Goal: Task Accomplishment & Management: Manage account settings

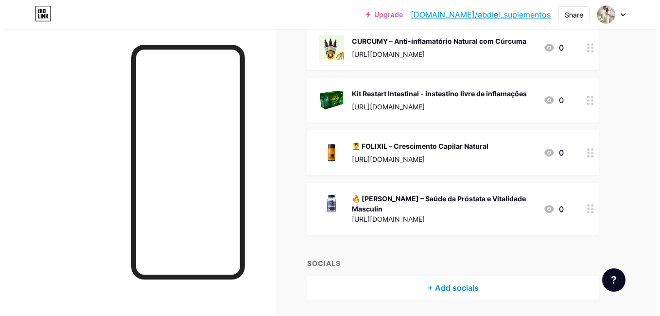
scroll to position [639, 0]
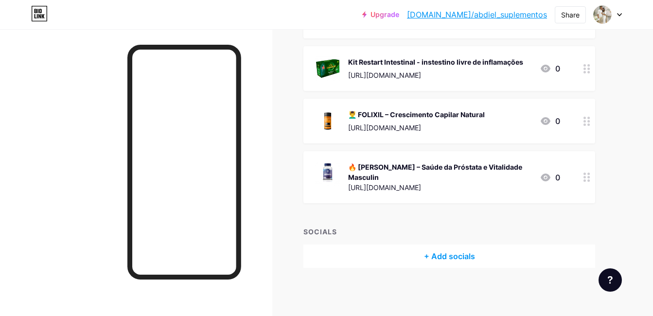
click at [448, 253] on div "+ Add socials" at bounding box center [449, 255] width 292 height 23
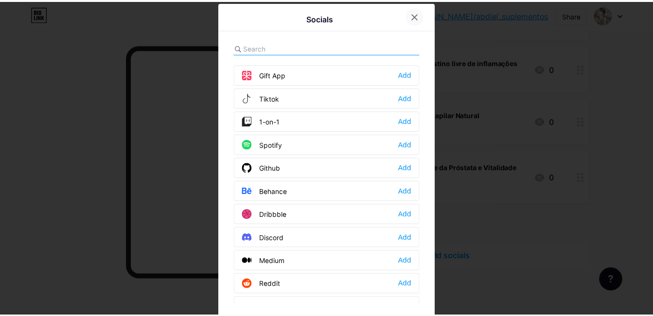
scroll to position [0, 0]
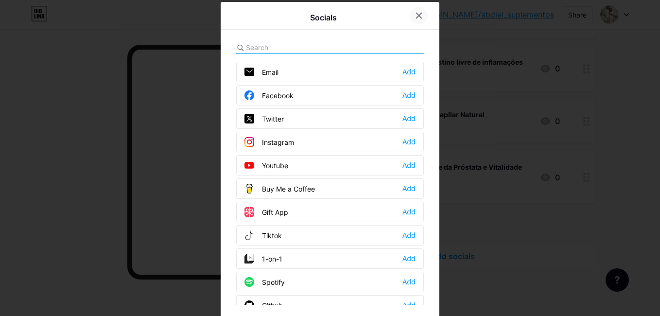
click at [415, 16] on icon at bounding box center [419, 16] width 8 height 8
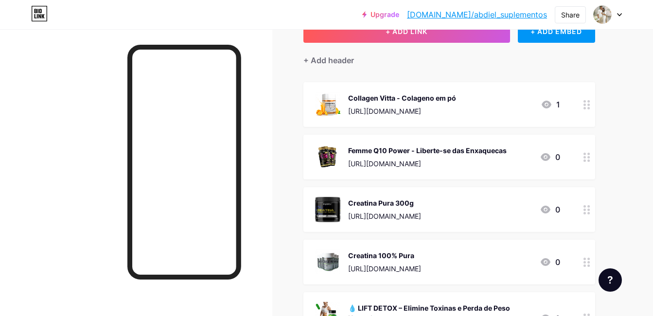
scroll to position [24, 0]
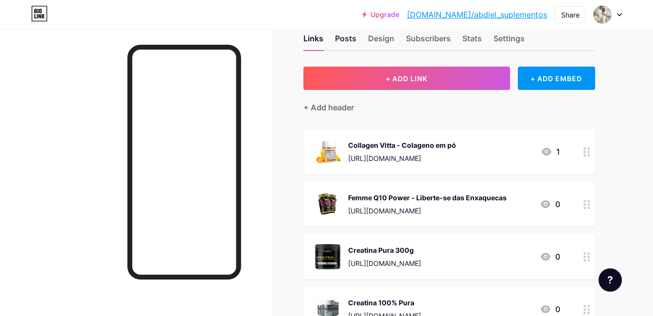
click at [345, 36] on div "Posts" at bounding box center [345, 41] width 21 height 17
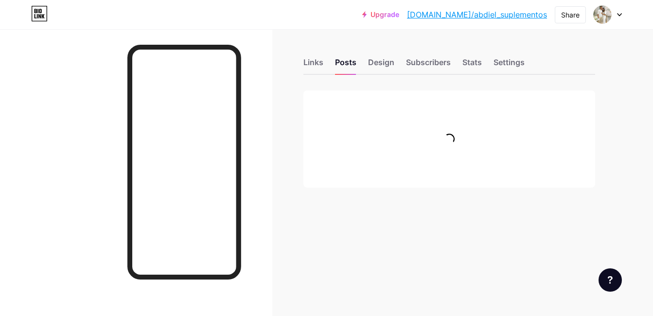
click at [653, 102] on html "Upgrade [DOMAIN_NAME]/abdiel... [DOMAIN_NAME]/abdiel_suplementos Share Switch a…" at bounding box center [326, 158] width 653 height 316
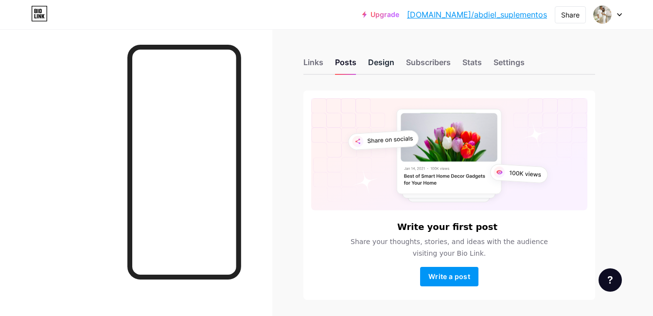
click at [388, 63] on div "Design" at bounding box center [381, 64] width 26 height 17
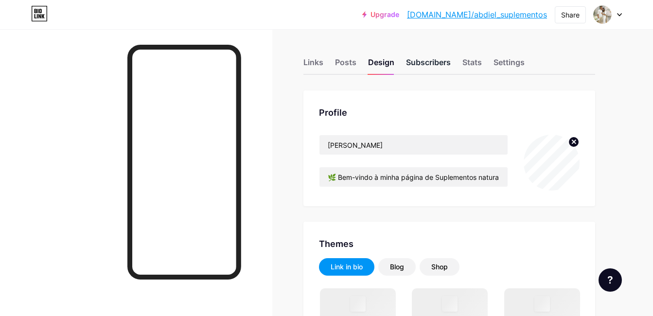
click at [435, 65] on div "Subscribers" at bounding box center [428, 64] width 45 height 17
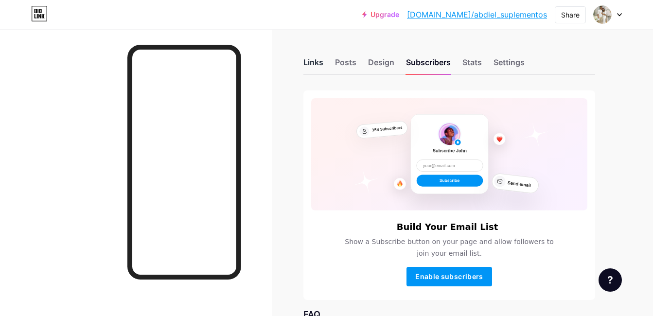
click at [312, 57] on div "Links" at bounding box center [313, 64] width 20 height 17
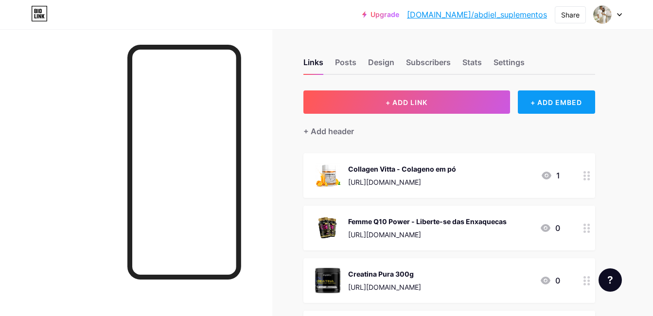
click at [566, 101] on div "+ ADD EMBED" at bounding box center [556, 101] width 77 height 23
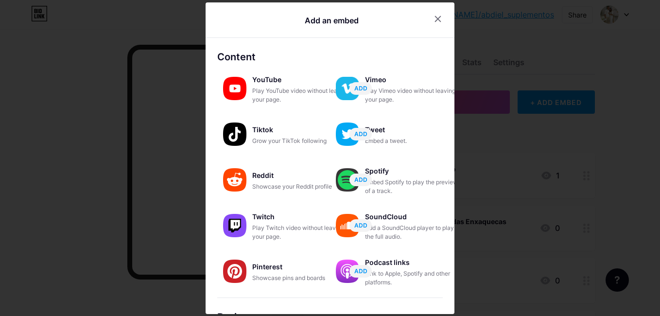
click at [454, 123] on div at bounding box center [330, 158] width 660 height 316
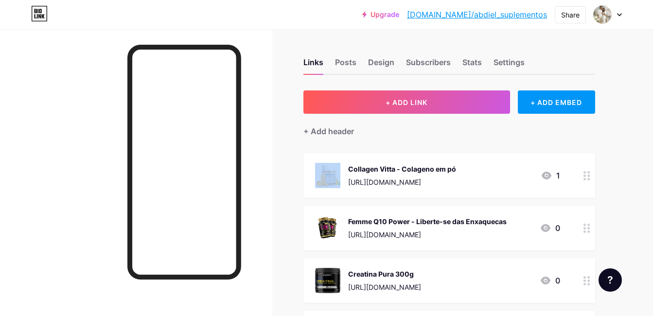
drag, startPoint x: 454, startPoint y: 123, endPoint x: 453, endPoint y: 132, distance: 8.4
click at [453, 132] on div "+ Add header" at bounding box center [449, 126] width 292 height 24
drag, startPoint x: 453, startPoint y: 132, endPoint x: 442, endPoint y: 138, distance: 12.4
click at [519, 59] on div "Settings" at bounding box center [508, 64] width 31 height 17
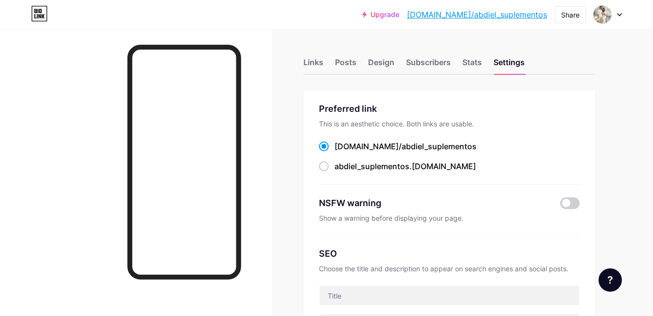
click at [455, 56] on div "Links Posts Design Subscribers Stats Settings" at bounding box center [449, 58] width 292 height 34
click at [474, 63] on div "Stats" at bounding box center [471, 64] width 19 height 17
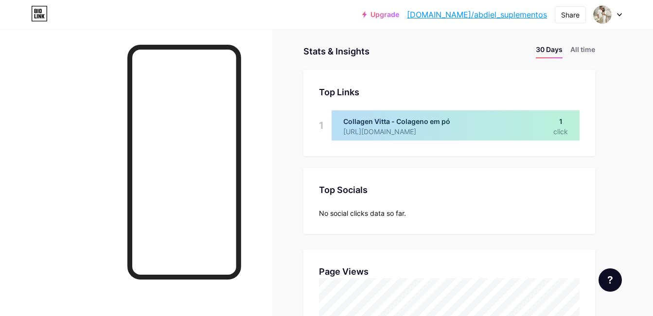
scroll to position [37, 0]
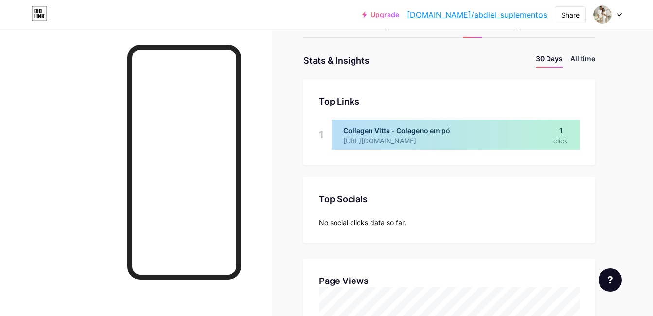
click at [581, 54] on li "All time" at bounding box center [582, 60] width 25 height 14
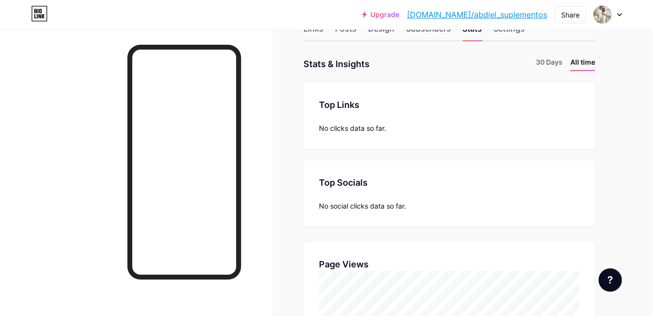
scroll to position [0, 0]
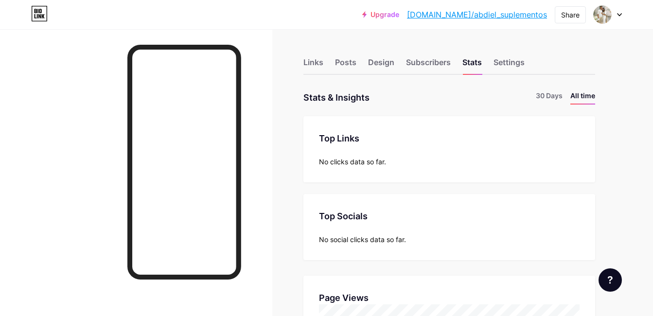
click at [410, 45] on div "Links Posts Design Subscribers Stats Settings" at bounding box center [449, 58] width 292 height 34
click at [422, 62] on div "Subscribers" at bounding box center [428, 64] width 45 height 17
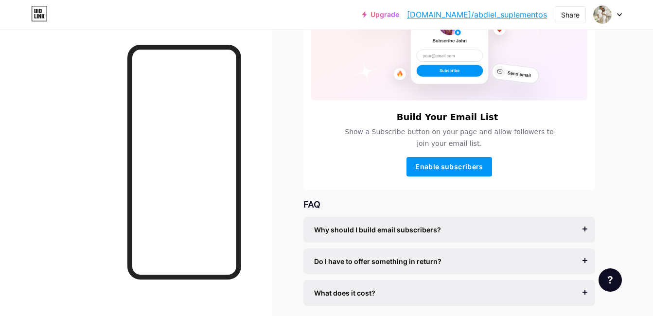
scroll to position [126, 0]
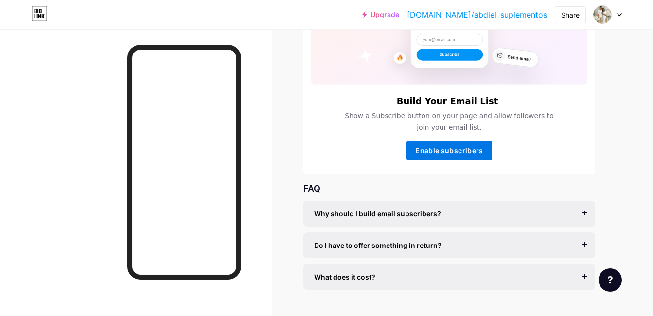
click at [469, 152] on span "Enable subscribers" at bounding box center [449, 150] width 68 height 8
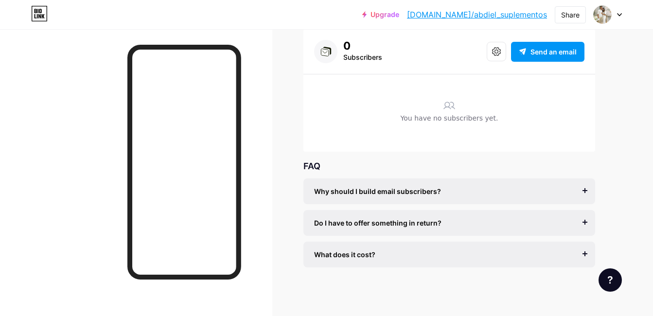
scroll to position [0, 0]
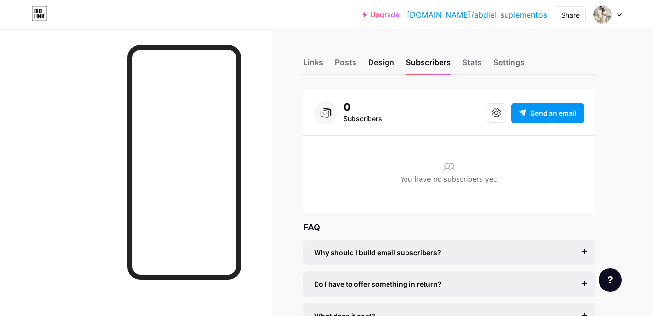
click at [377, 65] on div "Design" at bounding box center [381, 64] width 26 height 17
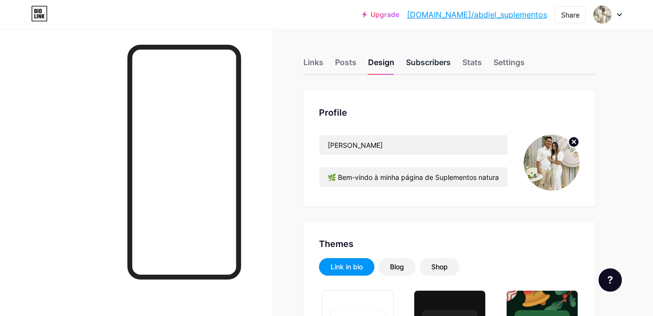
click at [436, 62] on div "Subscribers" at bounding box center [428, 64] width 45 height 17
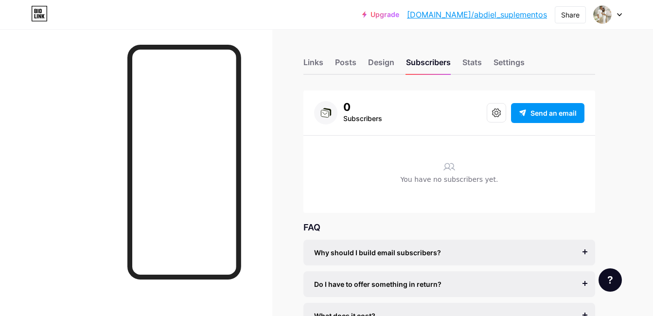
click at [370, 114] on div "Subscribers" at bounding box center [362, 119] width 39 height 12
click at [370, 117] on div "Subscribers" at bounding box center [362, 119] width 39 height 12
click at [438, 176] on div "You have no subscribers yet." at bounding box center [449, 181] width 270 height 15
click at [466, 182] on div "You have no subscribers yet." at bounding box center [449, 181] width 270 height 15
click at [498, 114] on icon at bounding box center [496, 112] width 9 height 9
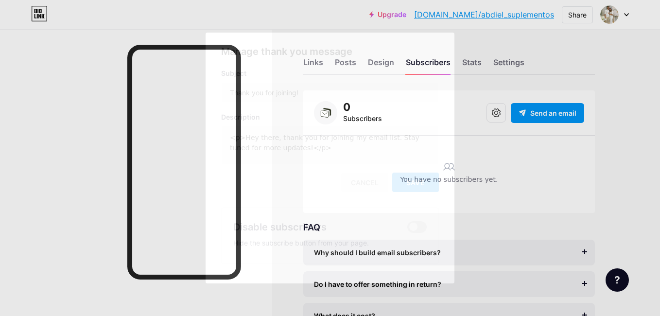
click at [369, 187] on div "Cancel" at bounding box center [364, 182] width 47 height 19
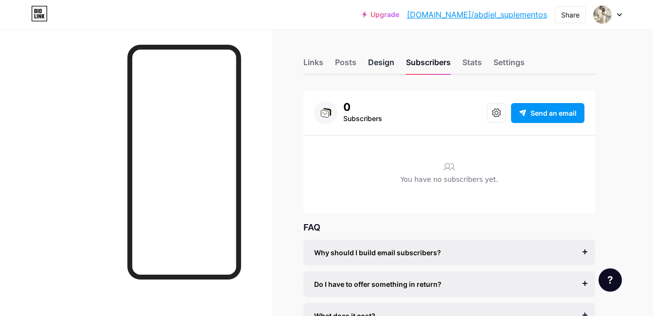
click at [368, 62] on div "Design" at bounding box center [381, 64] width 26 height 17
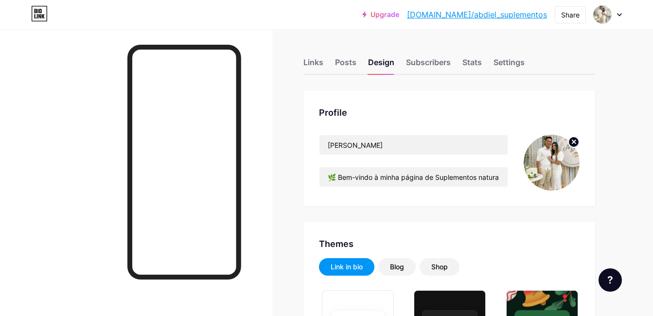
drag, startPoint x: 652, startPoint y: 46, endPoint x: 647, endPoint y: 84, distance: 38.3
drag, startPoint x: 647, startPoint y: 84, endPoint x: 545, endPoint y: 105, distance: 104.3
click at [545, 105] on div "Profile [PERSON_NAME] 🌿 Bem-vindo à minha página de Suplementos naturais de alt…" at bounding box center [449, 148] width 292 height 116
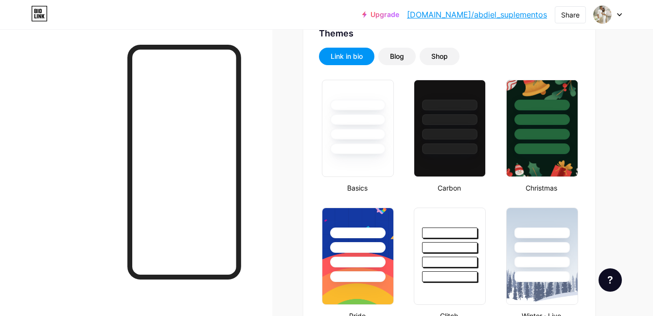
scroll to position [435, 0]
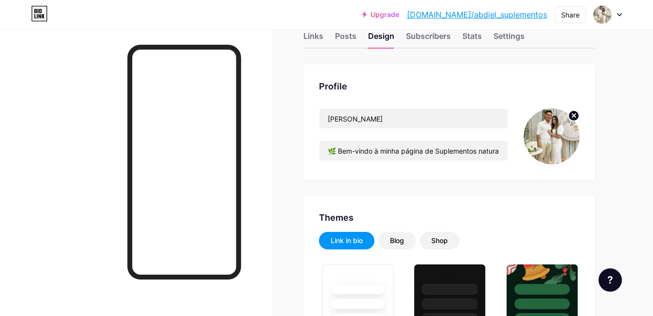
scroll to position [0, 0]
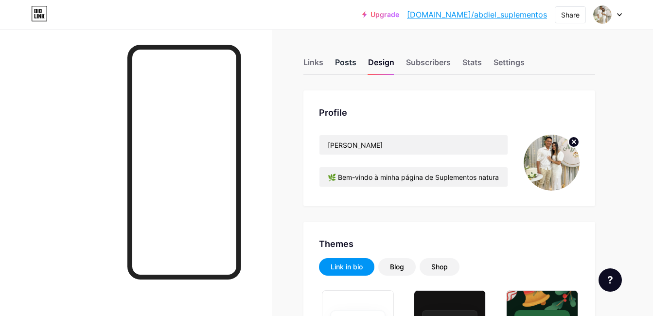
click at [337, 59] on div "Posts" at bounding box center [345, 64] width 21 height 17
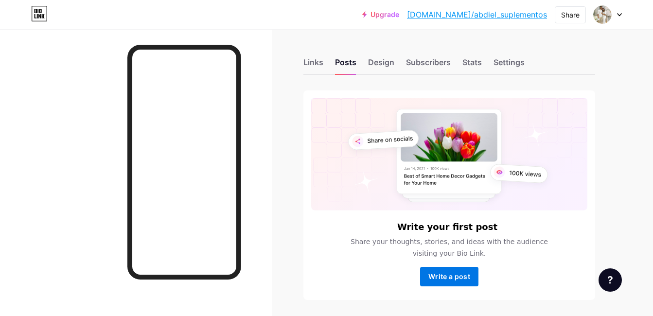
click at [447, 277] on span "Write a post" at bounding box center [449, 276] width 42 height 8
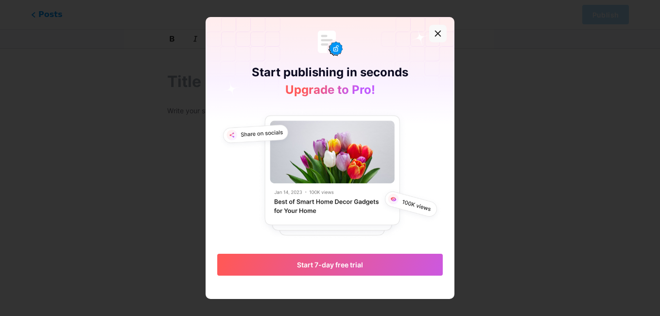
click at [435, 35] on icon at bounding box center [438, 34] width 8 height 8
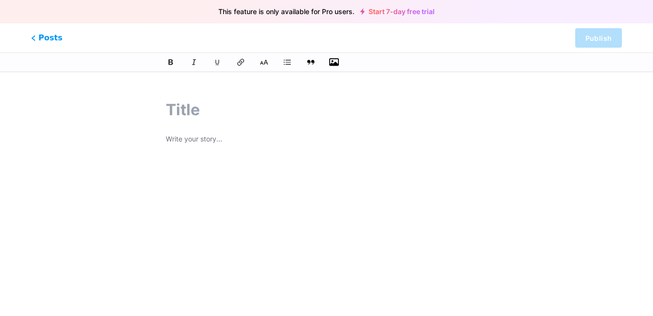
click at [338, 59] on icon "button" at bounding box center [334, 62] width 10 height 8
click at [0, 0] on input "file" at bounding box center [0, 0] width 0 height 0
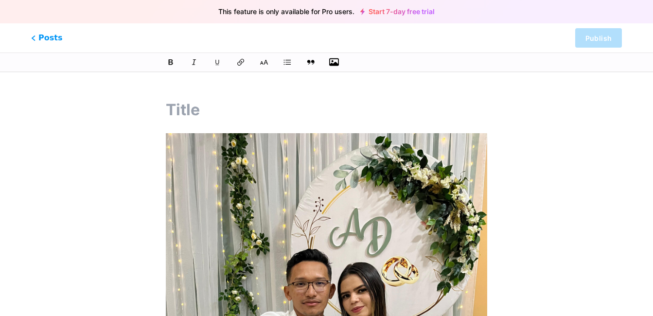
drag, startPoint x: 188, startPoint y: 110, endPoint x: 538, endPoint y: 136, distance: 350.8
paste input "💌 Lor Ipsum do Sit Amet Con! 😊 Adi elit s Doeius t inci u l Etdolore, magna ali…"
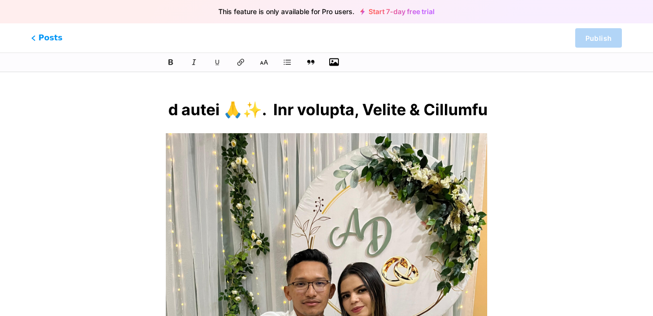
type input "💌 Lor Ipsum do Sit Amet Con! 😊 Adi elit s Doeius t inci u l Etdolore, magna ali…"
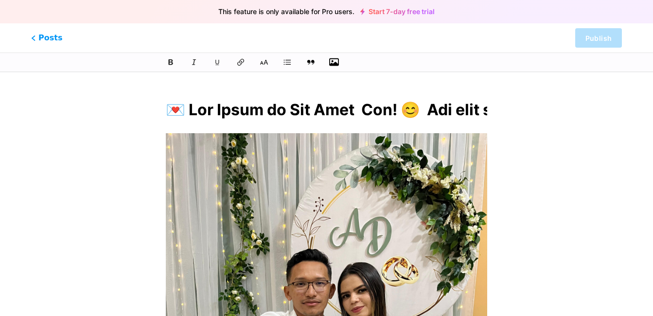
click at [430, 111] on input "text" at bounding box center [327, 109] width 322 height 23
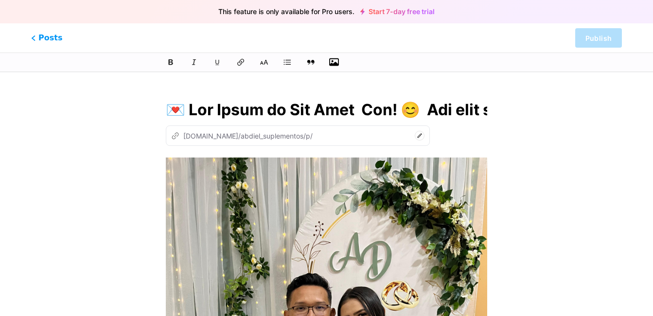
type input "uma-carta-de-nos-dois-ola-meu-nome-e-abdiel-e-essa-e-a-dalmacia-minha-noiva-e-p…"
click at [36, 35] on span "Posts" at bounding box center [47, 38] width 35 height 13
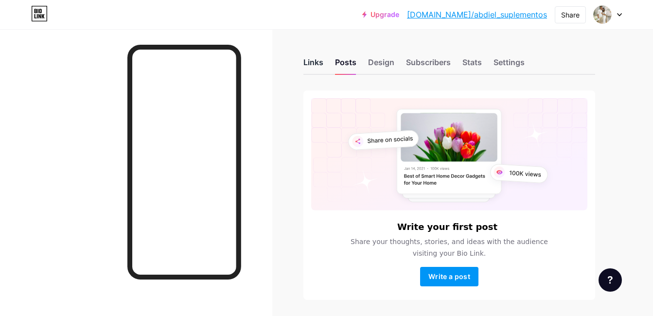
click at [313, 61] on div "Links" at bounding box center [313, 64] width 20 height 17
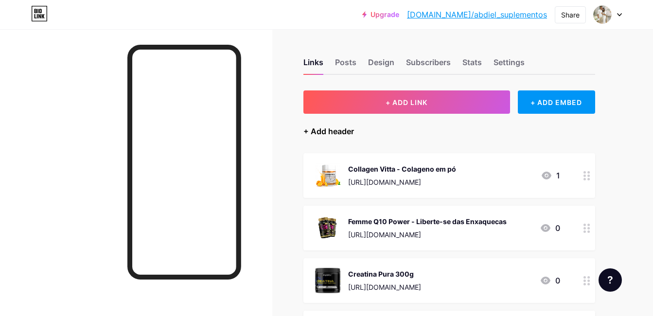
click at [330, 133] on div "+ Add header" at bounding box center [328, 131] width 51 height 12
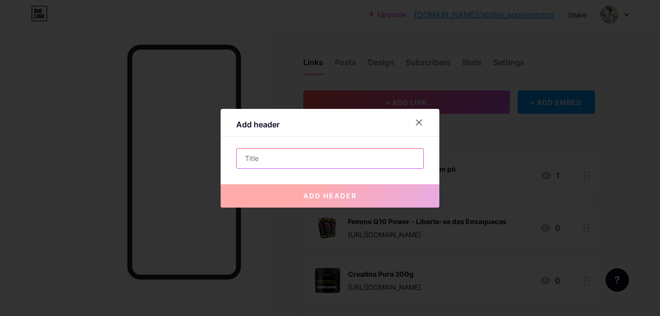
click at [280, 161] on input "text" at bounding box center [330, 158] width 187 height 19
paste input "💌 Uma Carta de Nós Dois Olá! 😊 Meu nome é [PERSON_NAME] e essa é a [GEOGRAPHIC_…"
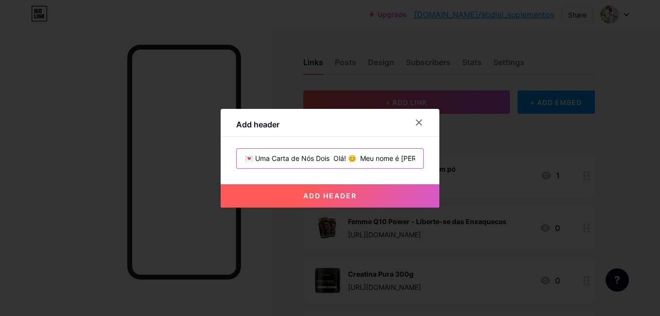
scroll to position [0, 100]
type input "💌 Uma Carta de Nós Dois Olá! 😊 Meu nome é [PERSON_NAME] e essa é a [GEOGRAPHIC_…"
click at [315, 198] on span "add header" at bounding box center [329, 195] width 53 height 8
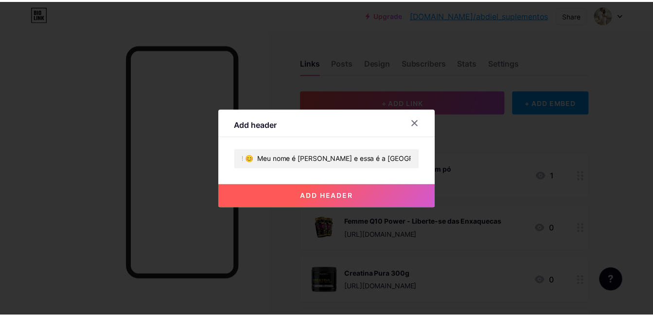
scroll to position [0, 0]
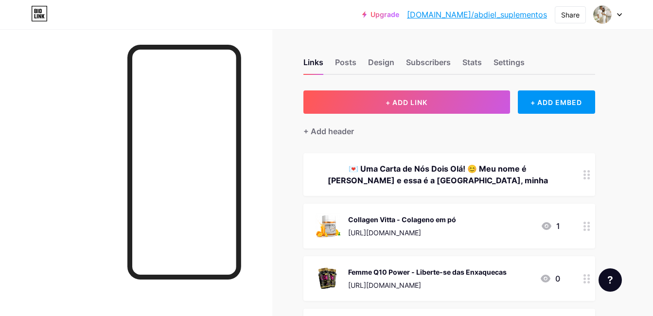
drag, startPoint x: 480, startPoint y: 177, endPoint x: 454, endPoint y: 176, distance: 26.3
click at [454, 176] on div "💌 Uma Carta de Nós Dois Olá! 😊 Meu nome é [PERSON_NAME] e essa é a [GEOGRAPHIC_…" at bounding box center [437, 174] width 245 height 23
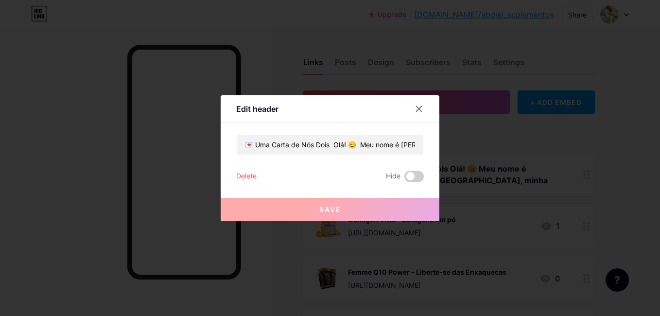
click at [246, 175] on div "Delete" at bounding box center [246, 177] width 20 height 12
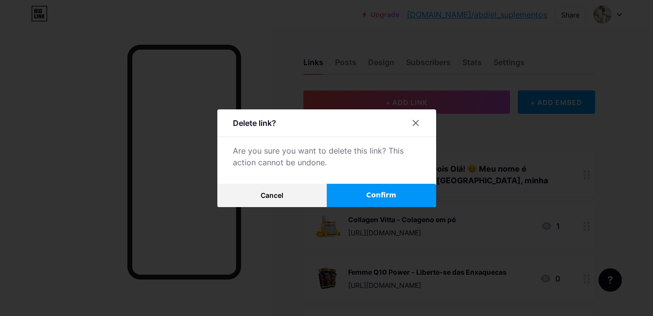
click at [395, 195] on span "Confirm" at bounding box center [381, 195] width 30 height 10
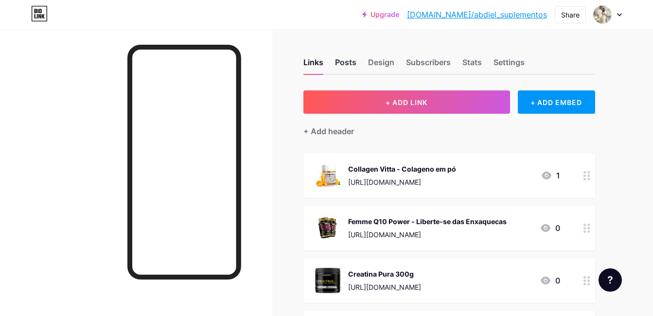
click at [342, 59] on div "Posts" at bounding box center [345, 64] width 21 height 17
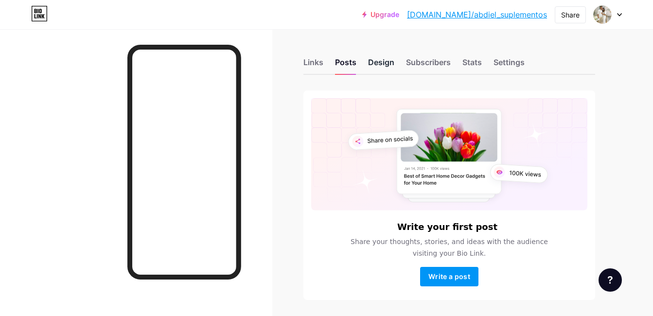
click at [381, 65] on div "Design" at bounding box center [381, 64] width 26 height 17
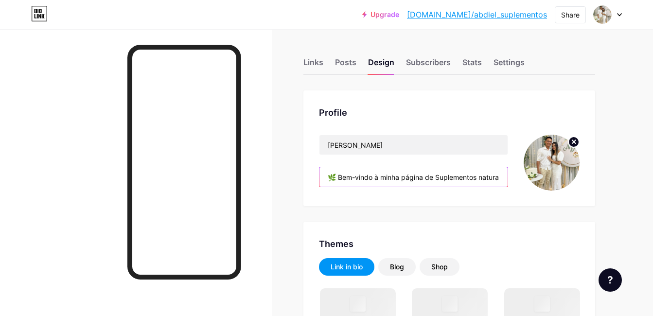
click at [474, 186] on input "🌿 Bem-vindo à minha página de Suplementos naturais de alta performance para saú…" at bounding box center [413, 176] width 188 height 19
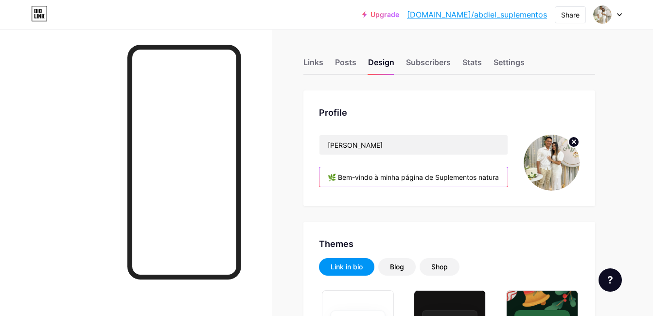
click at [486, 179] on input "🌿 Bem-vindo à minha página de Suplementos naturais de alta performance para saú…" at bounding box center [413, 176] width 188 height 19
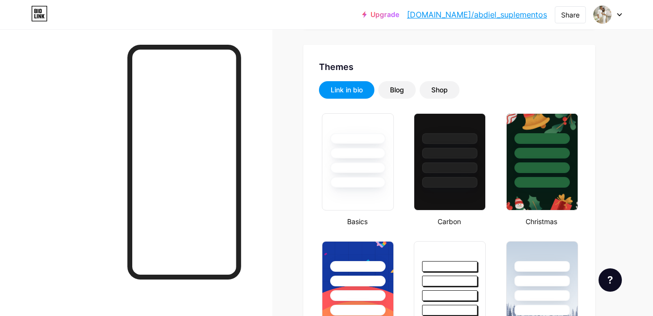
scroll to position [103, 0]
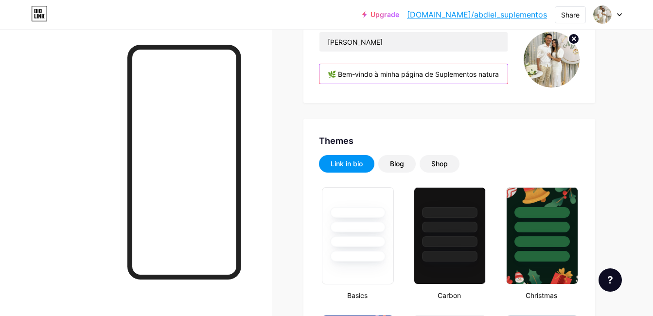
click at [480, 75] on input "🌿 Bem-vindo à minha página de Suplementos naturais de alta performance para saú…" at bounding box center [413, 73] width 188 height 19
click at [497, 77] on input "🌿 Bem-vindo à minha página de Suplementos naturais de alta performance para saú…" at bounding box center [413, 73] width 188 height 19
click at [497, 75] on input "🌿 Bem-vindo à minha página de Suplementos naturais de alta performance para saú…" at bounding box center [413, 73] width 188 height 19
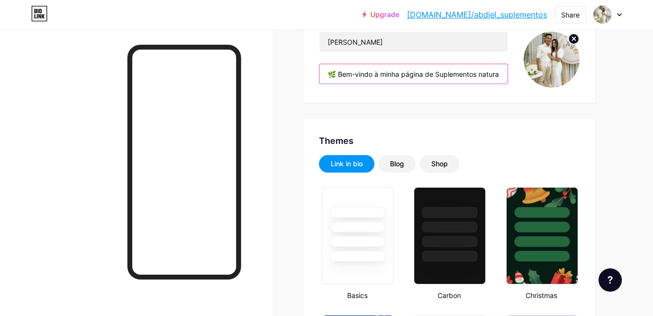
click at [498, 75] on input "🌿 Bem-vindo à minha página de Suplementos naturais de alta performance para saú…" at bounding box center [413, 73] width 188 height 19
click at [492, 68] on input "🌿 Bem-vindo à minha página de Suplementos naturais de alta performance para saú…" at bounding box center [413, 73] width 188 height 19
click at [491, 71] on input "🌿 Bem-vindo à minha página de Suplementos naturais de alta performance para saú…" at bounding box center [413, 73] width 188 height 19
click at [497, 76] on input "🌿 Bem-vindo à minha página de Suplementos naturais de alta performance para saú…" at bounding box center [413, 73] width 188 height 19
click at [499, 77] on input "🌿 Bem-vindo à minha página de Suplementos naturais de alta performance para saú…" at bounding box center [413, 73] width 188 height 19
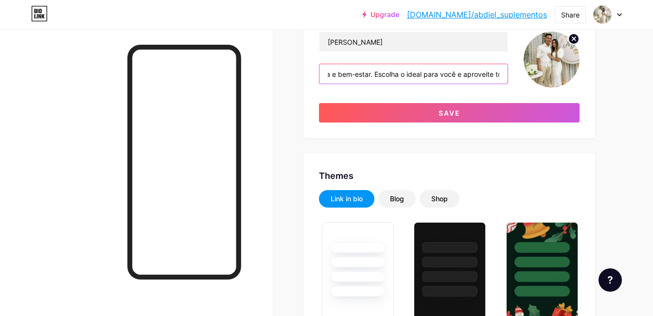
scroll to position [0, 426]
click at [508, 78] on div "[PERSON_NAME] 🌿 Bem-vindo à minha página de Suplementos naturais is de alta per…" at bounding box center [449, 60] width 260 height 56
click at [458, 70] on input "🌿 Bem-vindo à minha página de Suplementos naturais is de alta performance para …" at bounding box center [413, 73] width 188 height 19
drag, startPoint x: 383, startPoint y: 73, endPoint x: 330, endPoint y: 83, distance: 53.4
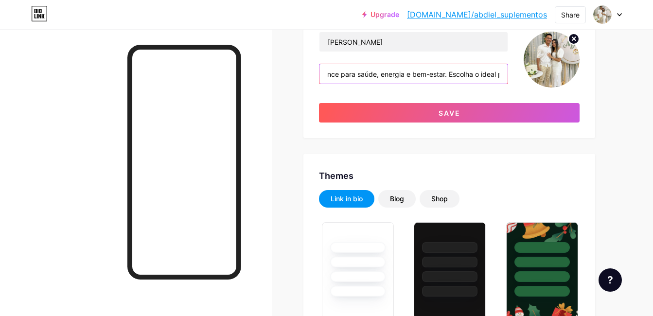
click at [327, 83] on input "🌿 Bem-vindo à minha página de Suplementos naturais is de alta performance para …" at bounding box center [413, 73] width 188 height 19
drag, startPoint x: 339, startPoint y: 70, endPoint x: 334, endPoint y: 71, distance: 5.1
click at [334, 71] on input "🌿 Bem-vindo à minha página de Suplementos naturais is de alta performnce para s…" at bounding box center [413, 73] width 188 height 19
click at [369, 75] on input "🌿 Bem-vindo à minha página de Suplementos naturais is de alta performnce para s…" at bounding box center [413, 73] width 188 height 19
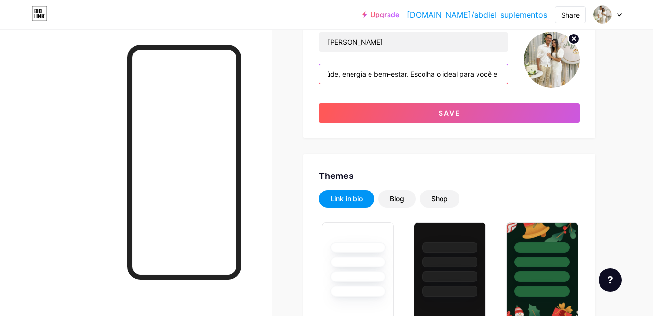
scroll to position [0, 419]
drag, startPoint x: 459, startPoint y: 77, endPoint x: 568, endPoint y: 76, distance: 108.9
click at [568, 76] on div "[PERSON_NAME] 🌿 Bem-vindo à minha página de Suplementos naturais de alta perfor…" at bounding box center [449, 60] width 260 height 56
click at [448, 73] on input "🌿 Bem-vindo à minha página de Suplementos naturais de alta performnce para saúde" at bounding box center [413, 73] width 188 height 19
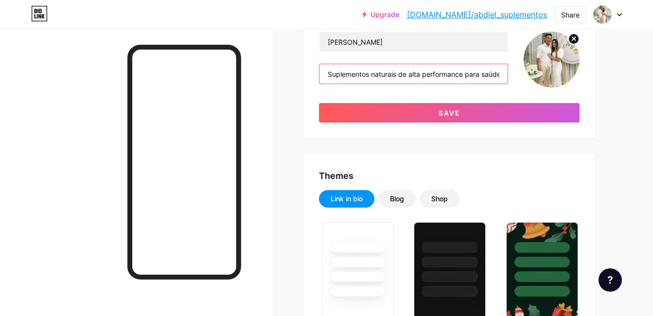
click at [500, 76] on input "🌿 Bem-vindo à minha página de Suplementos naturais de alta performance para saú…" at bounding box center [413, 73] width 188 height 19
click at [495, 75] on input "🌿 Bem-vindo à minha página de Suplementos naturais de alta performance para saú…" at bounding box center [413, 73] width 188 height 19
drag, startPoint x: 493, startPoint y: 73, endPoint x: 512, endPoint y: 73, distance: 18.5
click at [512, 73] on div "[PERSON_NAME] 🌿 Bem-vindo à minha página de Suplementos naturais de alta perfor…" at bounding box center [449, 60] width 260 height 56
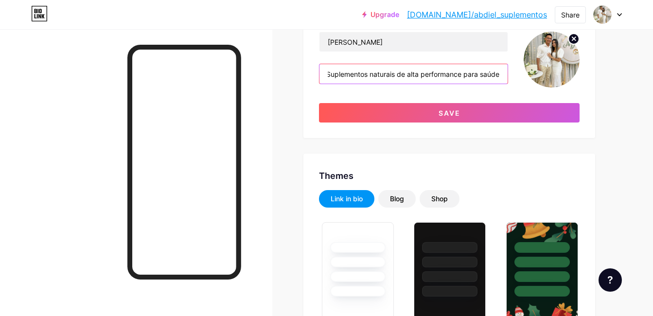
click at [489, 73] on input "🌿 Bem-vindo à minha página de Suplementos naturais de alta performance para saú…" at bounding box center [413, 73] width 188 height 19
click at [460, 78] on input "🌿 Bem-vindo à minha página de Suplementos naturais de alta performance para saú…" at bounding box center [413, 73] width 188 height 19
click at [496, 74] on input "🌿 Bem-vindo à minha página de Suplementos naturais de alta performance para saú…" at bounding box center [413, 73] width 188 height 19
click at [498, 75] on input "🌿 Bem-vindo à minha página de Suplementos naturais de alta performance para saú…" at bounding box center [413, 73] width 188 height 19
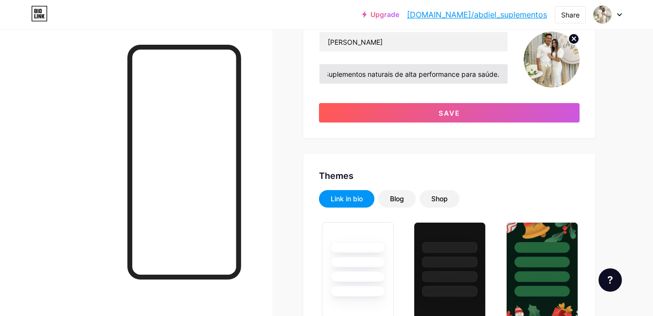
scroll to position [0, 0]
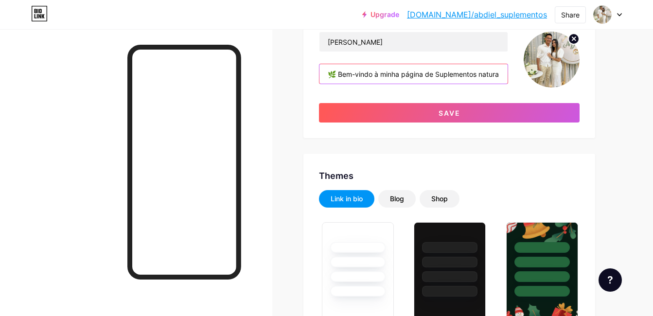
drag, startPoint x: 500, startPoint y: 75, endPoint x: 418, endPoint y: 76, distance: 82.1
click at [417, 76] on input "🌿 Bem-vindo à minha página de Suplementos naturais de alta performance para saú…" at bounding box center [413, 73] width 188 height 19
click at [501, 75] on input "🌿 Bem-vindo à minha página de Suplementos naturais de alta performance para saú…" at bounding box center [413, 73] width 188 height 19
drag, startPoint x: 493, startPoint y: 76, endPoint x: 481, endPoint y: 77, distance: 11.7
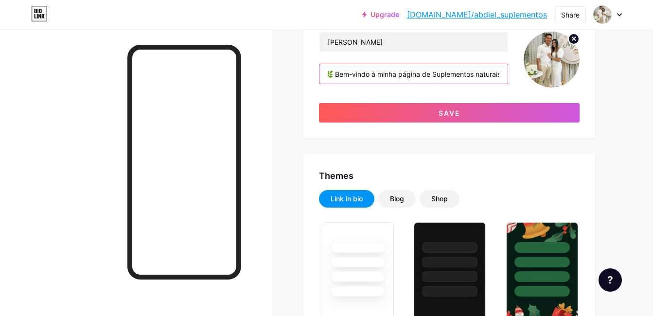
click at [482, 78] on input "🌿 Bem-vindo à minha página de Suplementos naturais de alta performance para saú…" at bounding box center [413, 73] width 188 height 19
click at [478, 72] on input "🌿 Bem-vindo à minha página de Suplementos naturais de alta performance para saú…" at bounding box center [413, 73] width 188 height 19
drag, startPoint x: 476, startPoint y: 72, endPoint x: 525, endPoint y: 75, distance: 48.7
click at [525, 75] on div "[PERSON_NAME] 🌿 Bem-vindo à minha página de Suplementos naturais de alta perfor…" at bounding box center [449, 60] width 260 height 56
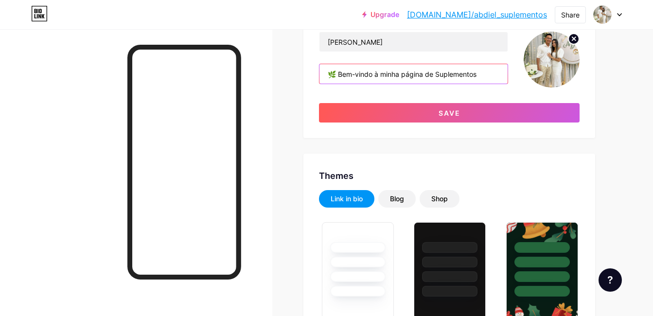
scroll to position [0, 0]
paste input "💌 Uma Carta de Nós Dois Olá! 😊 Meu nome é [PERSON_NAME] e essa é a [GEOGRAPHIC_…"
drag, startPoint x: 500, startPoint y: 77, endPoint x: 504, endPoint y: 75, distance: 5.2
click at [512, 74] on div "[PERSON_NAME] 🌿 Bem-vindo à minha página de Suplementos.💌 Uma Carta de Nós Dois…" at bounding box center [449, 60] width 260 height 56
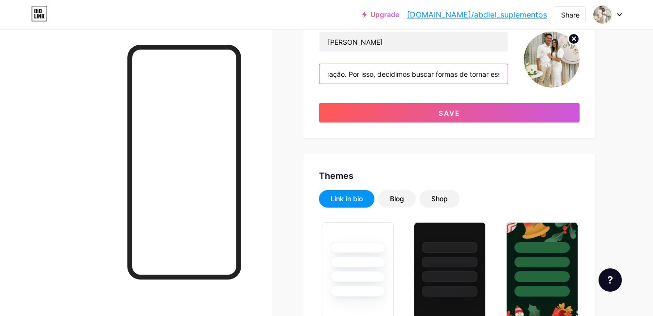
click at [479, 73] on input "🌿 Bem-vindo à minha página de Suplementos.💌 Uma Carta de Nós Dois Olá! 😊 Meu no…" at bounding box center [413, 73] width 188 height 19
drag, startPoint x: 454, startPoint y: 77, endPoint x: 317, endPoint y: 79, distance: 137.5
click at [317, 79] on div "Profile [PERSON_NAME] 🌿 Bem-vindo à minha página de Suplementos.💌 Uma Carta de …" at bounding box center [449, 62] width 292 height 151
type input "🌿 Bem-vindo à minha página de Suplementos.💌 Uma Carta de Nós Dois Olá! 😊 Meu no…"
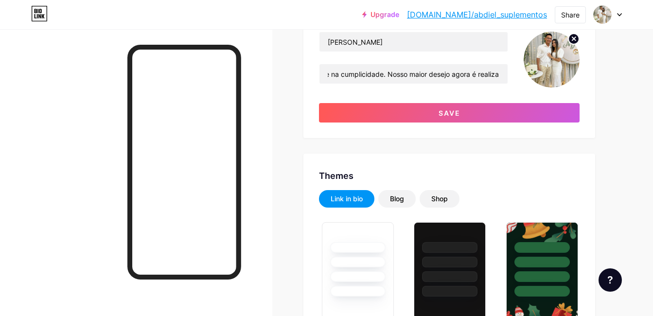
click at [317, 79] on div "Profile [PERSON_NAME] 🌿 Bem-vindo à minha página de Suplementos.💌 Uma Carta de …" at bounding box center [449, 62] width 292 height 151
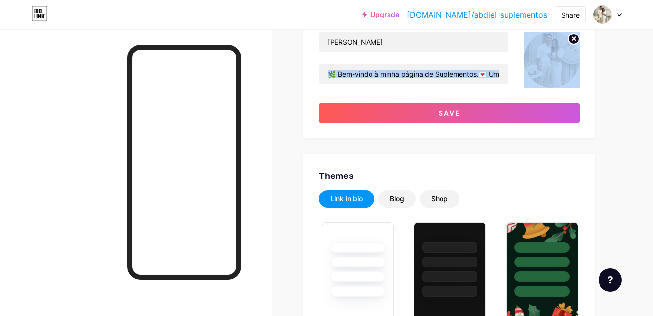
drag, startPoint x: 317, startPoint y: 79, endPoint x: 636, endPoint y: 78, distance: 318.8
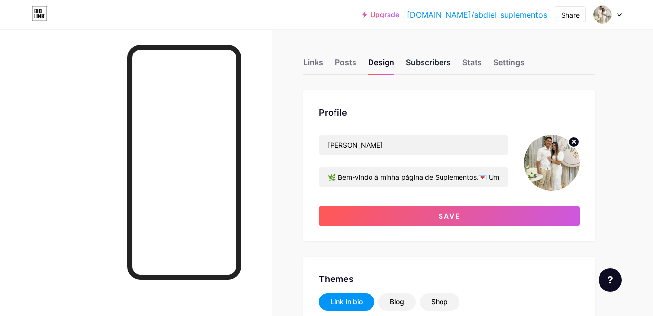
click at [444, 70] on div "Subscribers" at bounding box center [428, 64] width 45 height 17
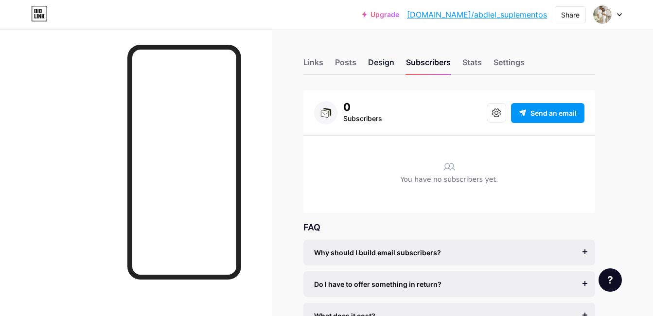
click at [377, 64] on div "Design" at bounding box center [381, 64] width 26 height 17
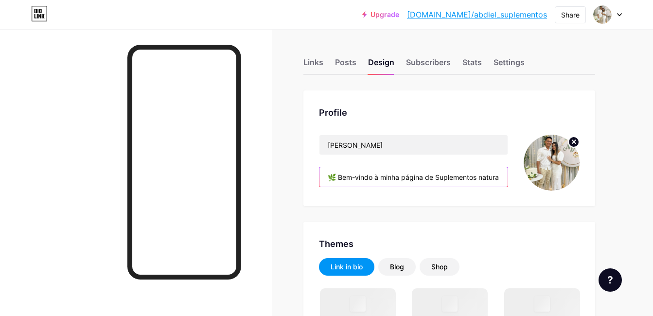
click at [467, 177] on input "🌿 Bem-vindo à minha página de Suplementos naturais de alta performance para saú…" at bounding box center [413, 176] width 188 height 19
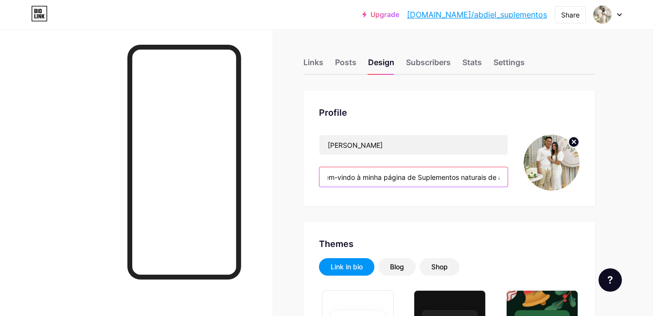
drag, startPoint x: 467, startPoint y: 177, endPoint x: 492, endPoint y: 178, distance: 24.8
click at [492, 178] on input "🌿 Bem-vindo à minha página de Suplementos naturais de alta performance para saú…" at bounding box center [413, 176] width 188 height 19
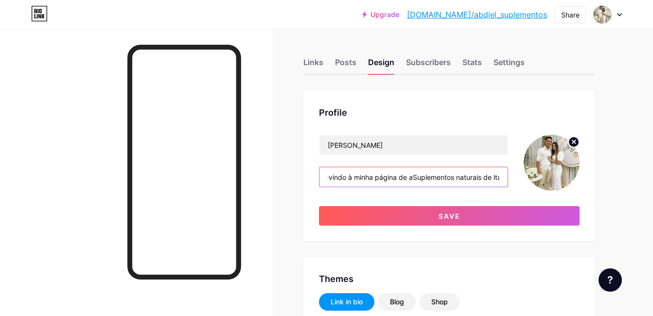
type input "🌿 Bem-vindo à minha página de aSuplementos naturais de lta performance para saú…"
click at [430, 123] on div "Profile [PERSON_NAME] 🌿 Bem-vindo à minha página de aSuplementos naturais de lt…" at bounding box center [449, 165] width 292 height 151
click at [442, 71] on div "Subscribers" at bounding box center [428, 64] width 45 height 17
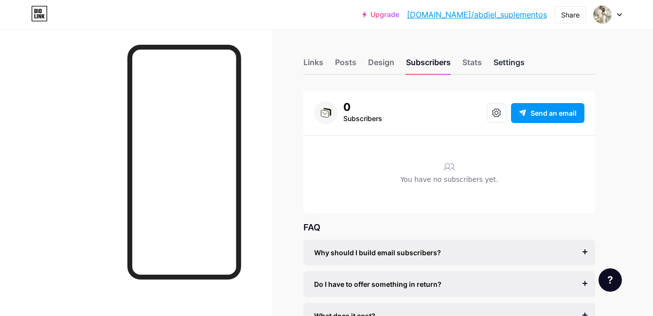
click at [513, 59] on div "Settings" at bounding box center [508, 64] width 31 height 17
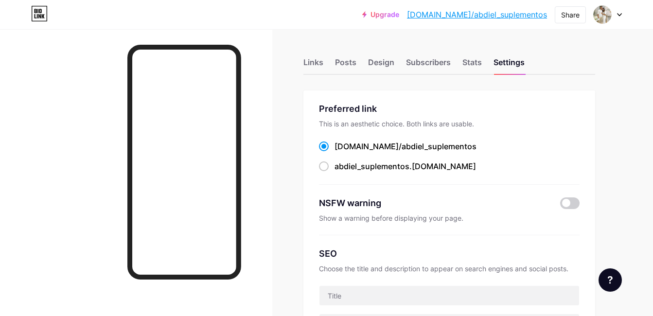
click at [487, 56] on div "Links Posts Design Subscribers Stats Settings" at bounding box center [449, 58] width 292 height 34
click at [475, 59] on div "Stats" at bounding box center [471, 64] width 19 height 17
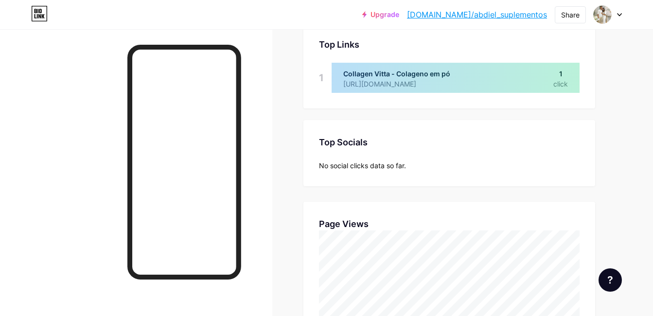
scroll to position [112, 0]
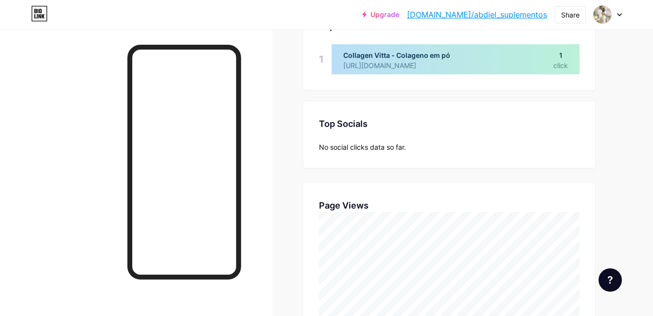
click at [373, 122] on div "Top Socials" at bounding box center [449, 123] width 260 height 13
click at [364, 139] on div "Top Socials Top Socials No social clicks data so far." at bounding box center [449, 135] width 292 height 66
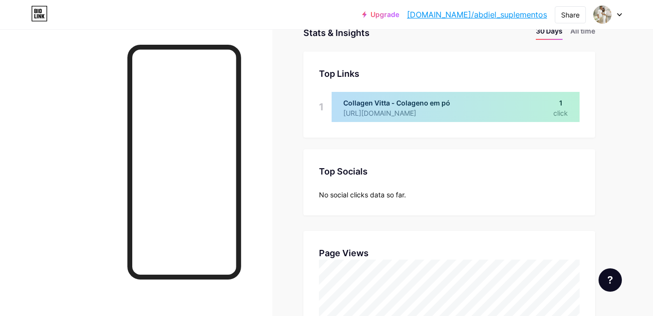
scroll to position [0, 0]
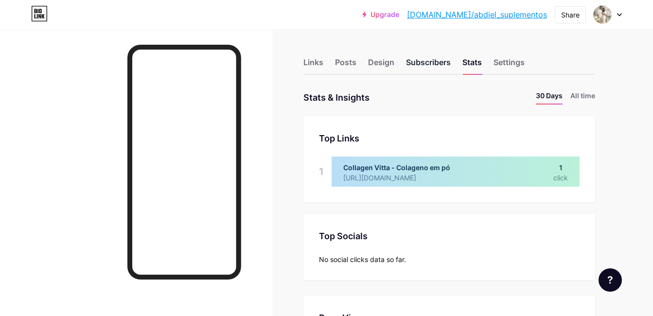
click at [420, 64] on div "Subscribers" at bounding box center [428, 64] width 45 height 17
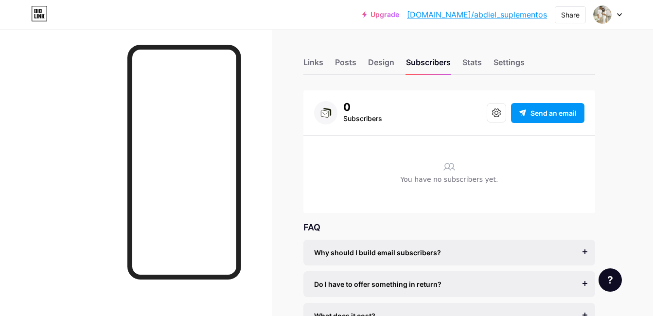
click at [351, 108] on div "0" at bounding box center [362, 107] width 39 height 12
click at [371, 64] on div "Design" at bounding box center [381, 64] width 26 height 17
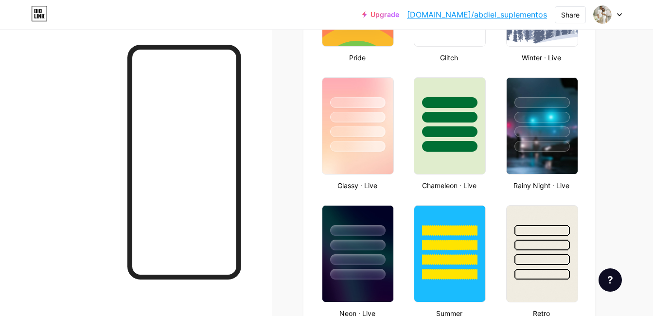
scroll to position [560, 0]
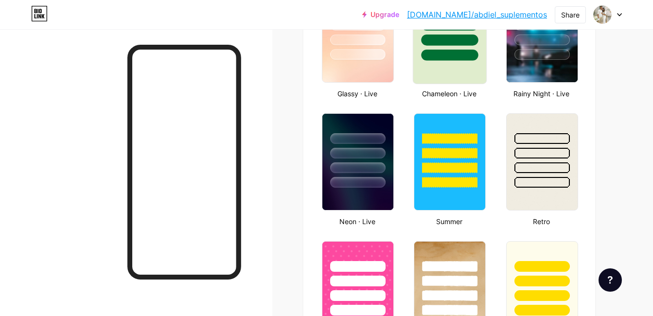
click at [430, 56] on div at bounding box center [449, 55] width 57 height 11
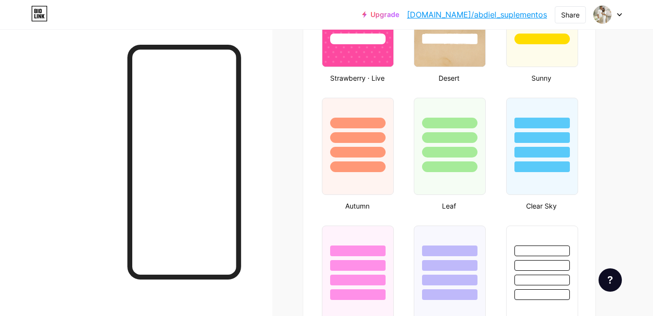
scroll to position [848, 0]
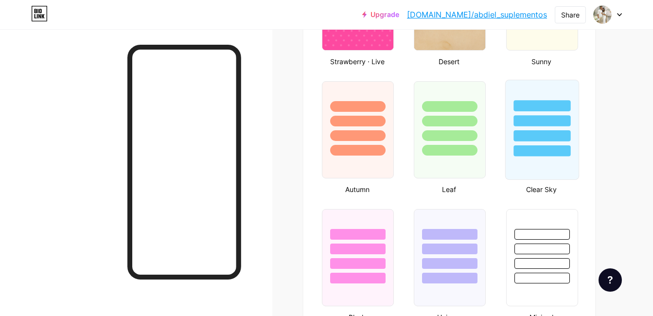
click at [449, 130] on div at bounding box center [449, 135] width 55 height 11
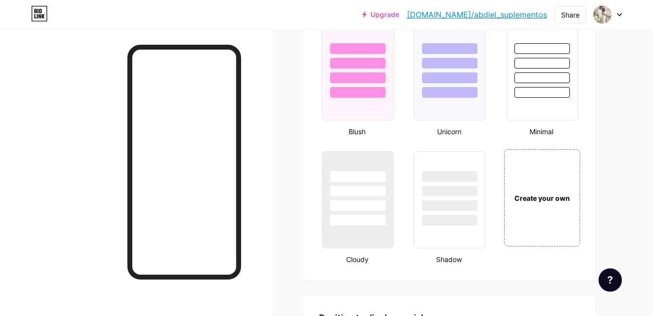
scroll to position [1040, 0]
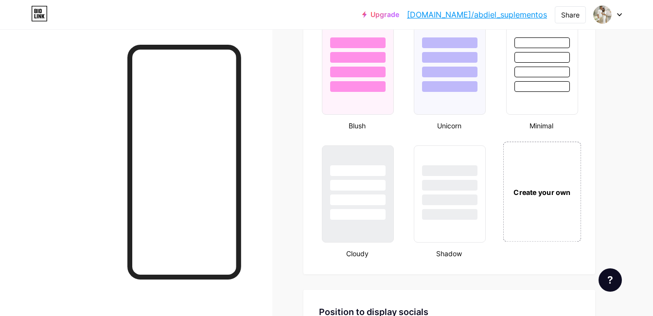
click at [547, 190] on div "Create your own" at bounding box center [541, 192] width 73 height 11
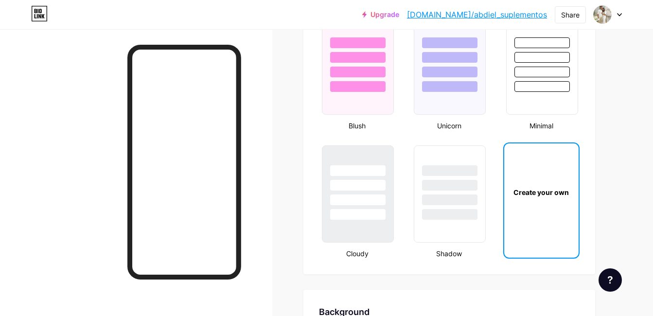
type input "#ffffff"
type input "#000000"
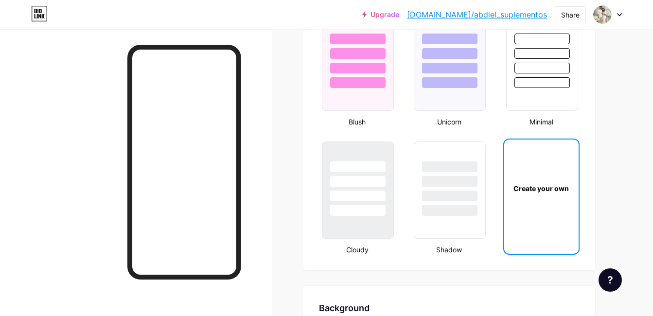
scroll to position [1290, 0]
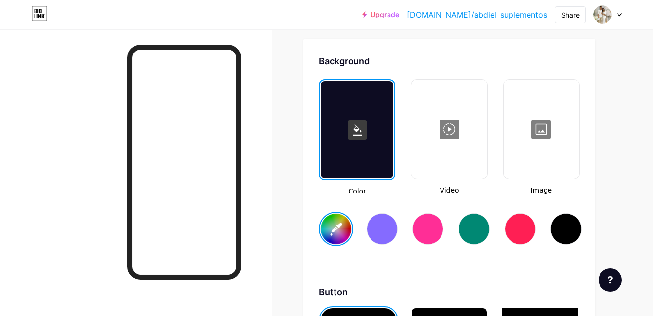
click at [552, 135] on div at bounding box center [540, 129] width 73 height 97
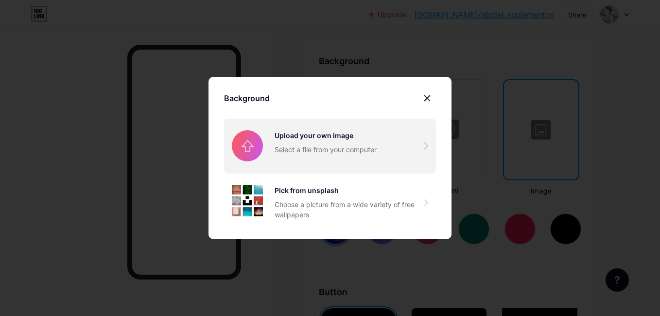
click at [380, 151] on input "file" at bounding box center [330, 146] width 212 height 54
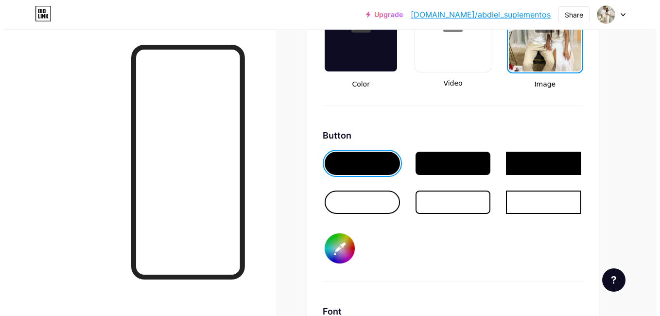
scroll to position [1246, 0]
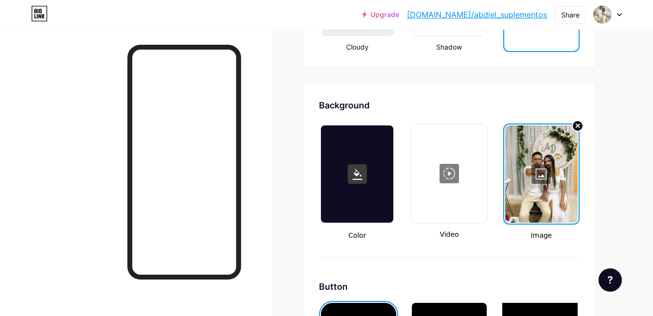
click at [453, 178] on div at bounding box center [448, 173] width 73 height 97
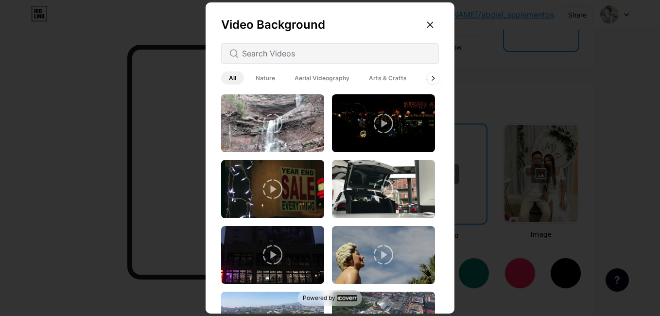
drag, startPoint x: 435, startPoint y: 115, endPoint x: 434, endPoint y: 134, distance: 19.0
click at [434, 134] on div at bounding box center [330, 206] width 218 height 224
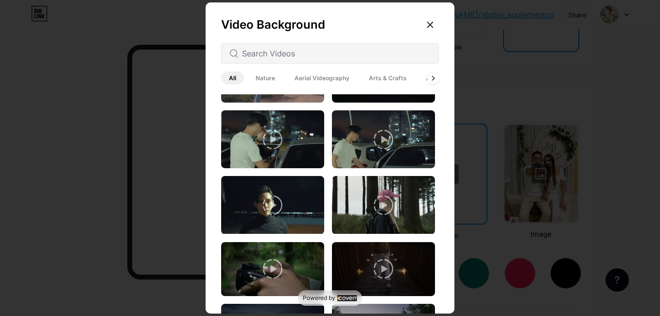
scroll to position [0, 0]
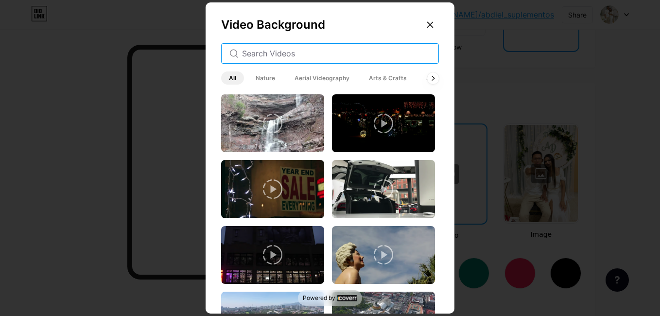
click at [312, 49] on input "text" at bounding box center [336, 54] width 189 height 12
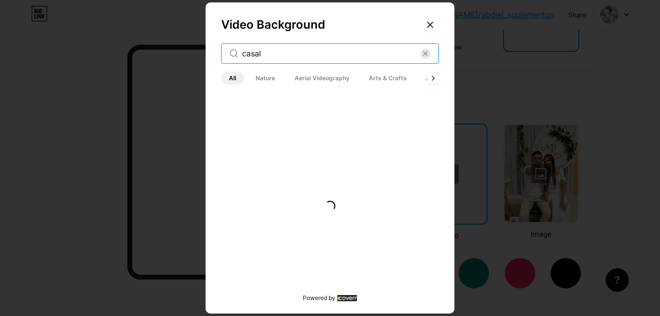
type input "casal"
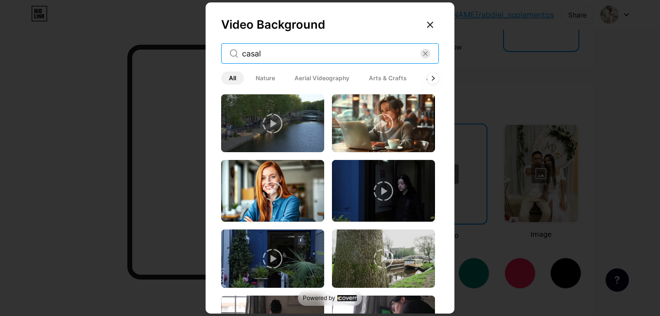
click at [282, 58] on input "casal" at bounding box center [331, 54] width 178 height 12
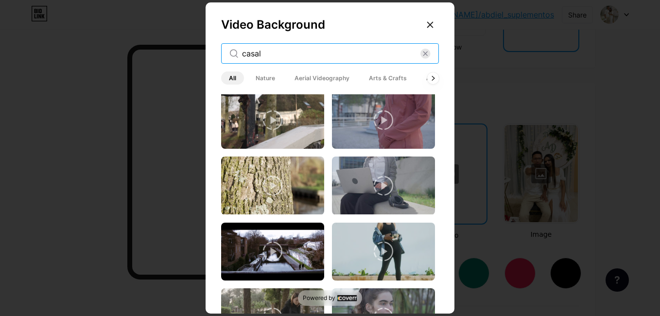
scroll to position [343, 0]
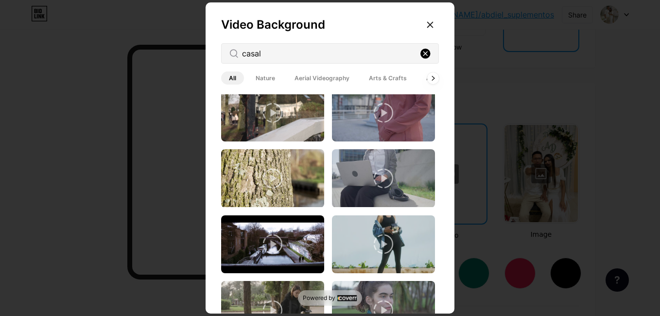
click at [426, 55] on rect at bounding box center [425, 54] width 10 height 10
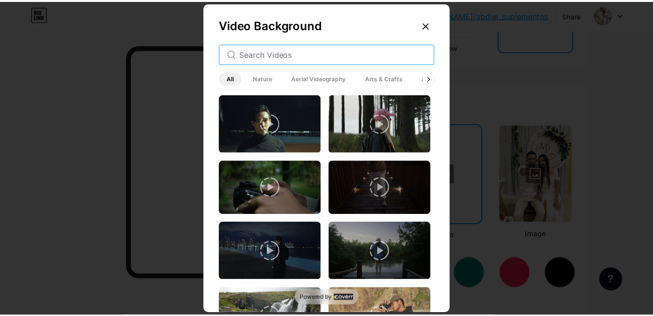
scroll to position [647, 0]
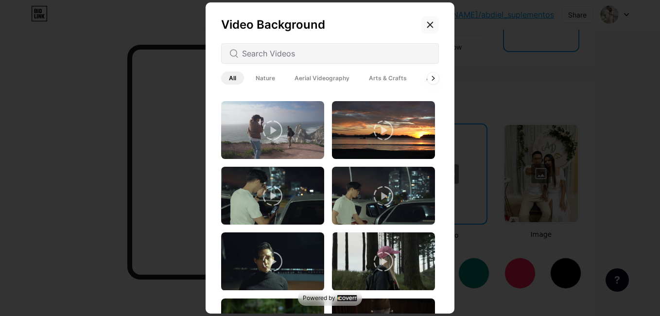
click at [431, 23] on icon at bounding box center [430, 25] width 8 height 8
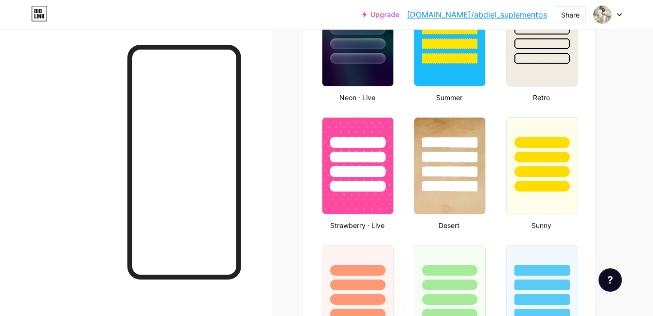
scroll to position [820, 0]
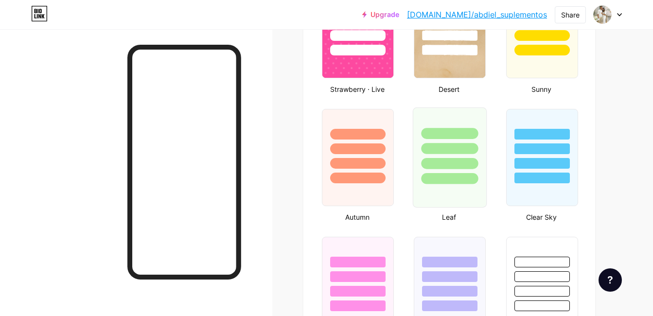
click at [429, 142] on div at bounding box center [449, 146] width 73 height 76
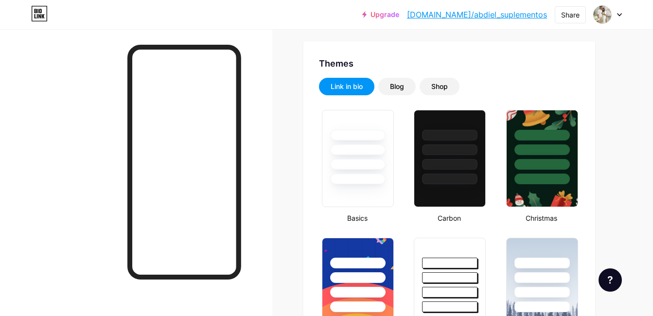
scroll to position [24, 0]
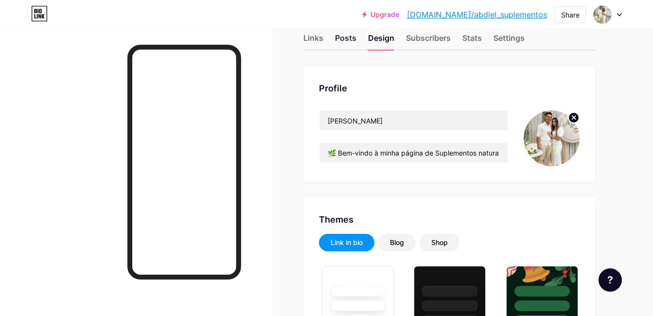
click at [342, 35] on div "Posts" at bounding box center [345, 40] width 21 height 17
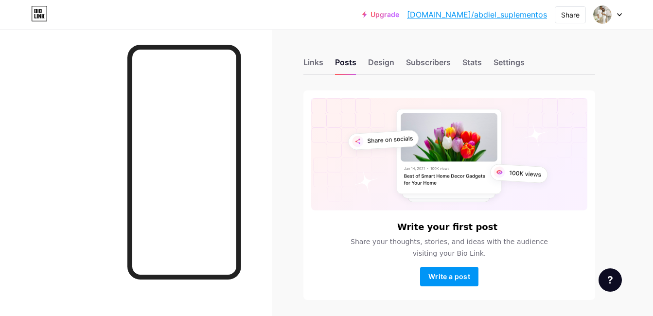
drag, startPoint x: 307, startPoint y: 59, endPoint x: 651, endPoint y: 135, distance: 352.7
click at [306, 59] on div "Links" at bounding box center [313, 64] width 20 height 17
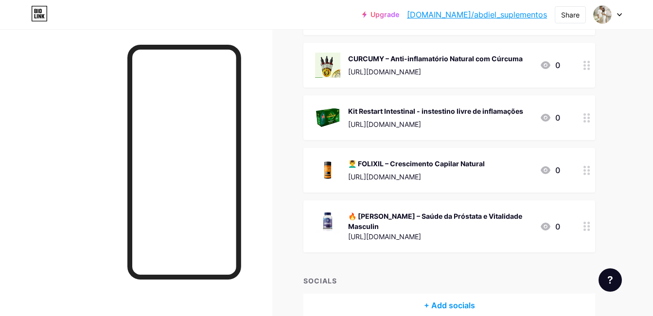
scroll to position [639, 0]
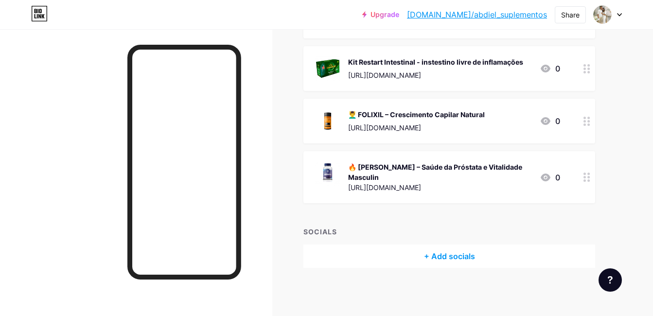
click at [460, 254] on div "+ Add socials" at bounding box center [449, 255] width 292 height 23
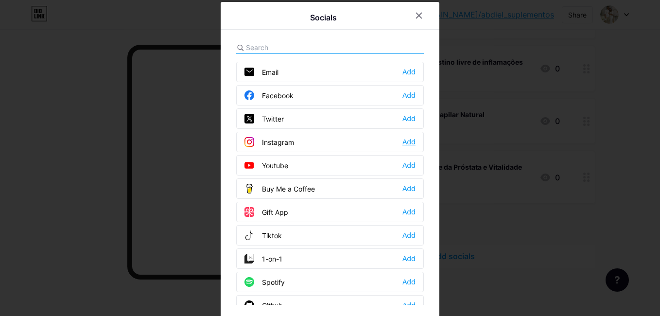
click at [410, 142] on div "Add" at bounding box center [408, 142] width 13 height 10
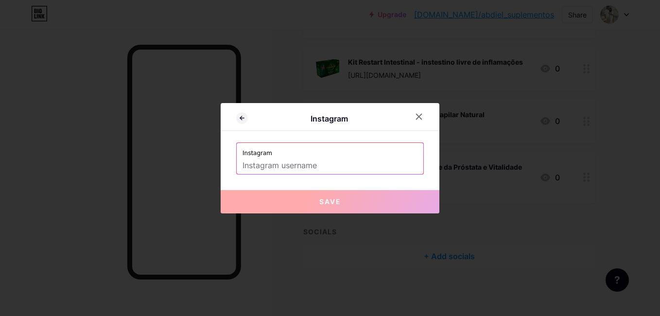
click at [292, 161] on input "text" at bounding box center [330, 165] width 175 height 17
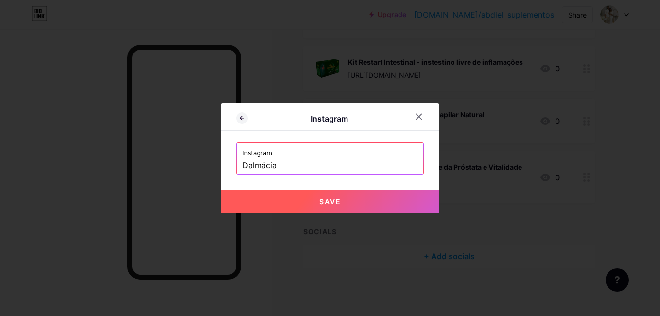
click at [312, 207] on button "Save" at bounding box center [330, 201] width 219 height 23
type input "[URL][DOMAIN_NAME]"
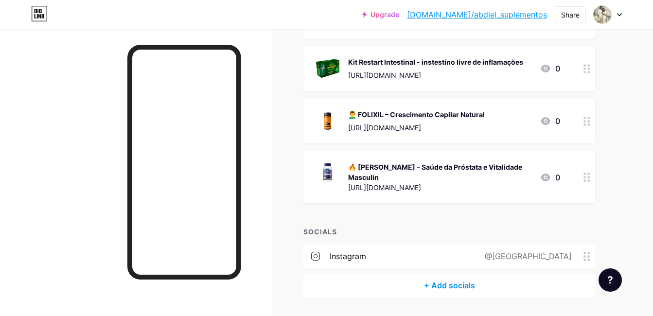
click at [582, 256] on div "@[GEOGRAPHIC_DATA]" at bounding box center [526, 256] width 114 height 12
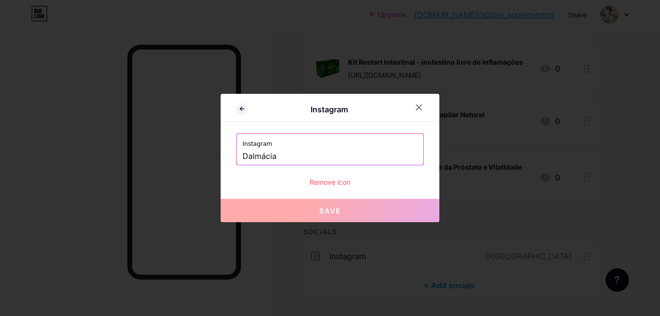
click at [276, 156] on input "Dalmácia" at bounding box center [330, 156] width 175 height 17
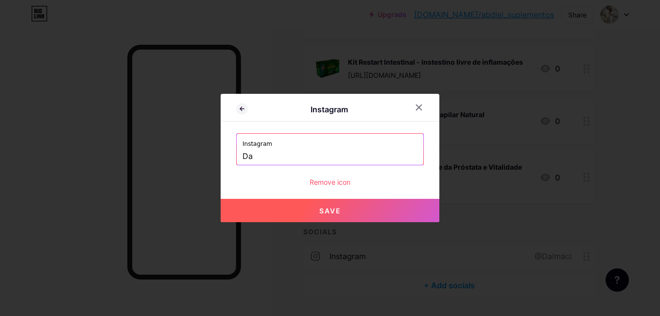
type input "D"
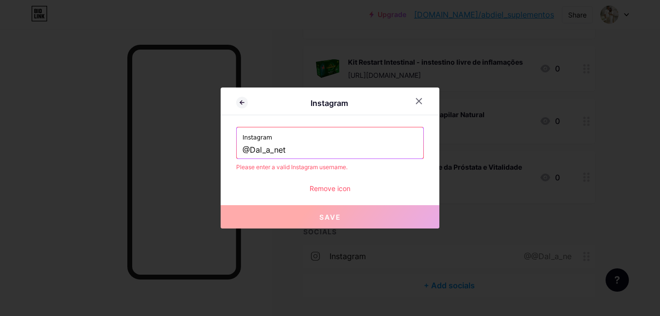
type input "@Dal_a_neta"
click at [353, 186] on div "Remove icon" at bounding box center [330, 188] width 188 height 10
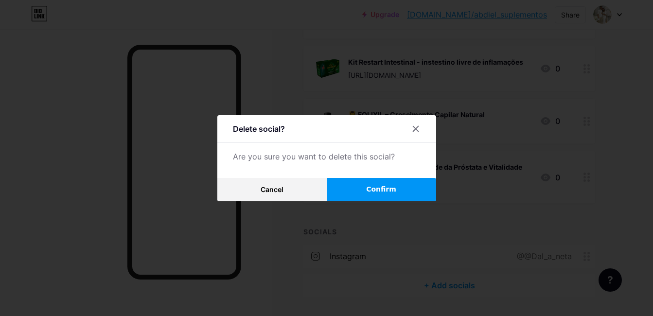
click at [391, 185] on span "Confirm" at bounding box center [381, 189] width 30 height 10
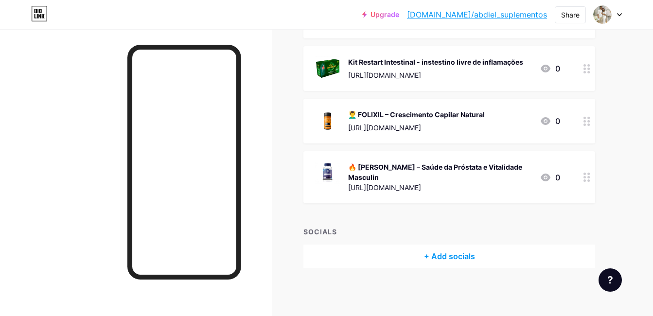
click at [445, 255] on div "+ Add socials" at bounding box center [449, 255] width 292 height 23
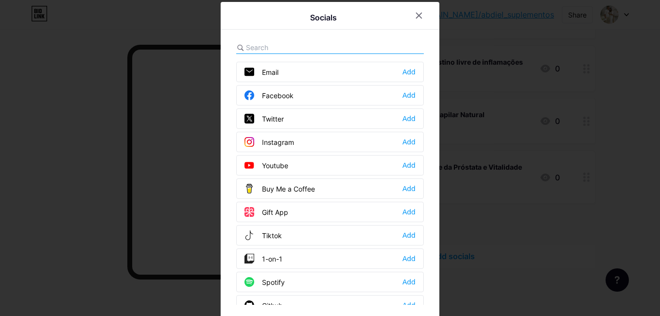
click at [312, 137] on div "Instagram Add" at bounding box center [330, 142] width 188 height 20
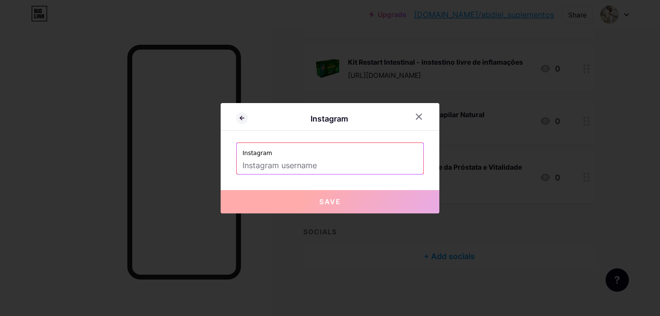
click at [292, 166] on input "text" at bounding box center [330, 165] width 175 height 17
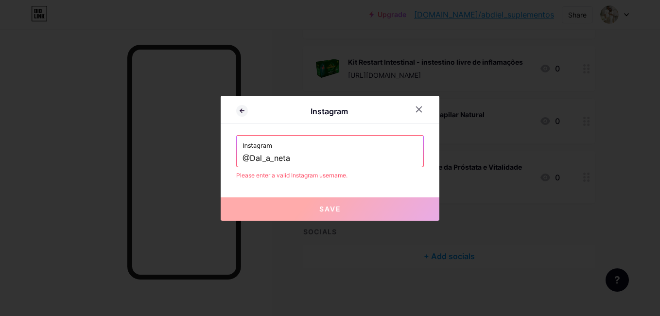
click at [249, 154] on input "@Dal_a_neta" at bounding box center [330, 158] width 175 height 17
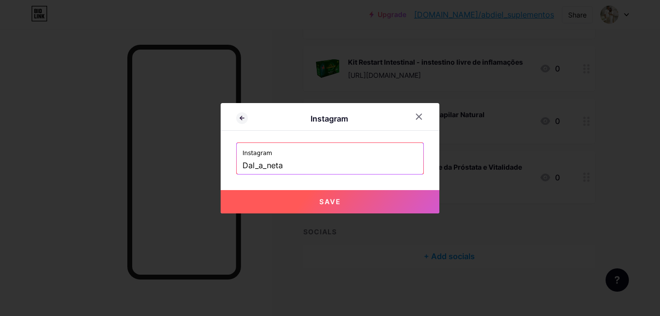
click at [260, 195] on button "Save" at bounding box center [330, 201] width 219 height 23
type input "[URL][DOMAIN_NAME]"
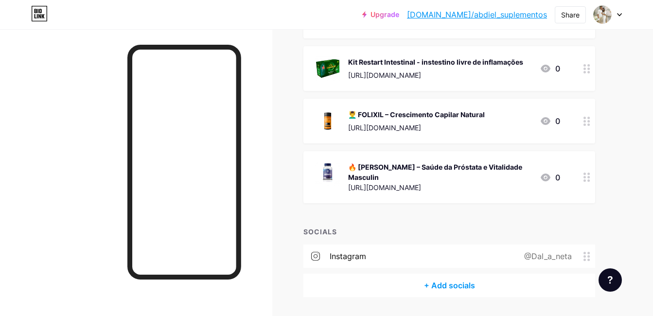
click at [438, 284] on div "+ Add socials" at bounding box center [449, 285] width 292 height 23
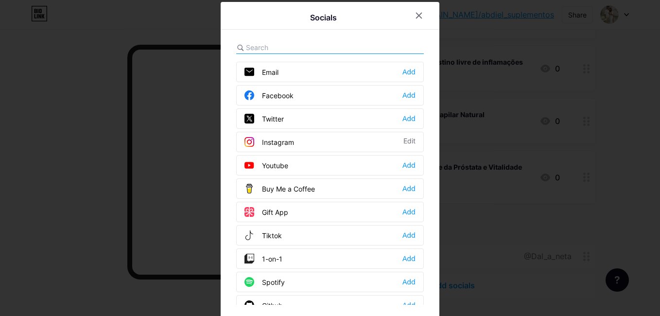
click at [293, 140] on div "Instagram Edit" at bounding box center [330, 142] width 188 height 20
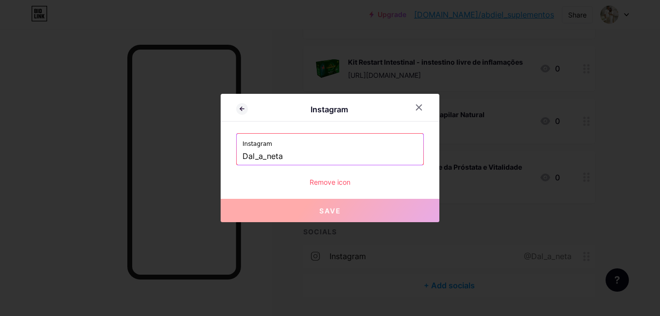
click at [303, 161] on input "Dal_a_neta" at bounding box center [330, 156] width 175 height 17
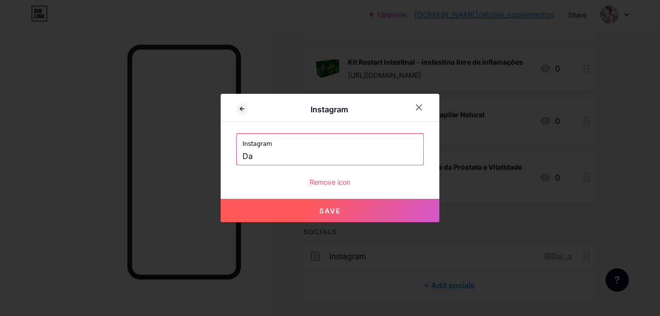
type input "D"
click at [318, 212] on button "Save" at bounding box center [330, 210] width 219 height 23
type input "[URL][DOMAIN_NAME]"
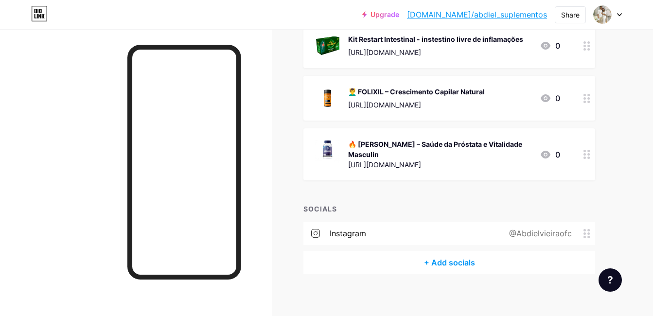
scroll to position [668, 0]
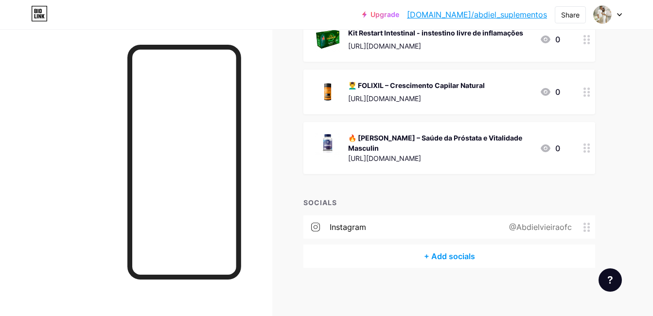
click at [448, 230] on div "instagram @Abdielvieiraofc" at bounding box center [449, 226] width 292 height 23
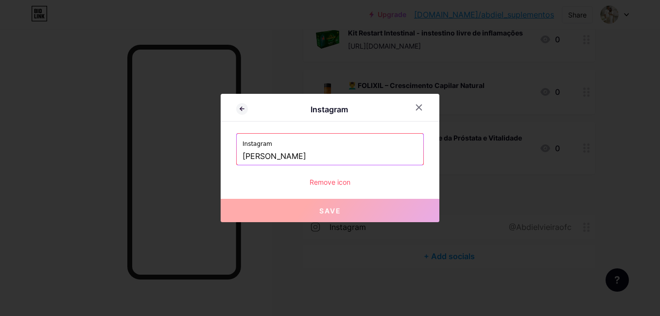
click at [323, 183] on div "Remove icon" at bounding box center [330, 182] width 188 height 10
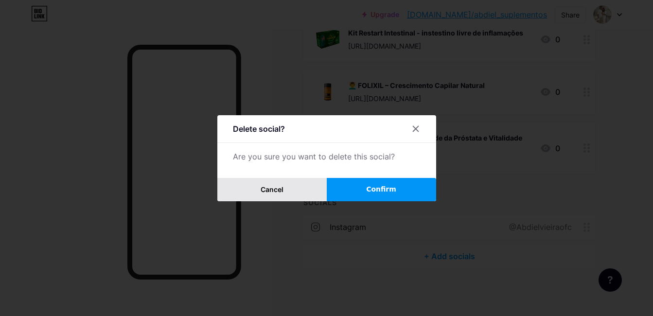
click at [283, 188] on span "Cancel" at bounding box center [271, 189] width 23 height 8
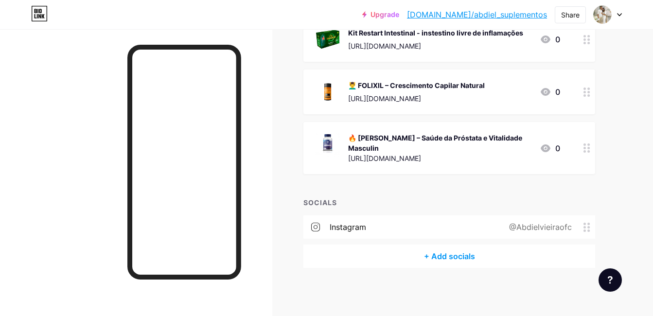
click at [590, 225] on span at bounding box center [589, 227] width 12 height 9
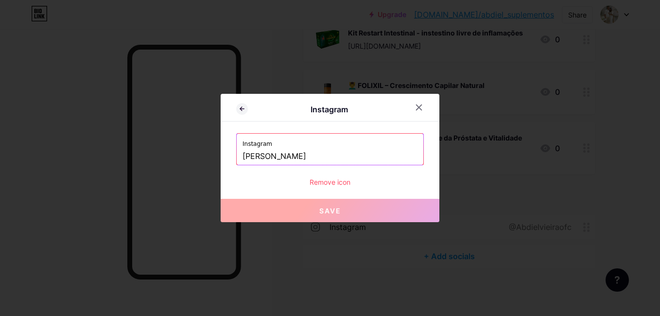
click at [356, 160] on input "[PERSON_NAME]" at bounding box center [330, 156] width 175 height 17
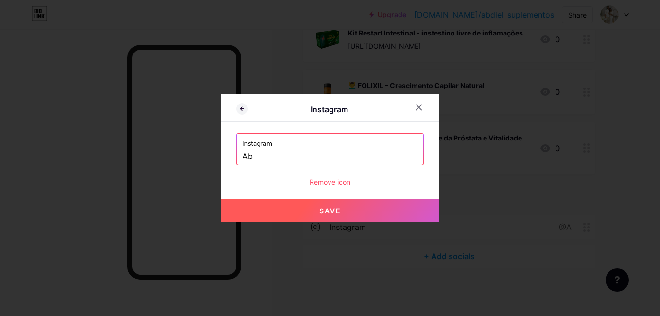
type input "A"
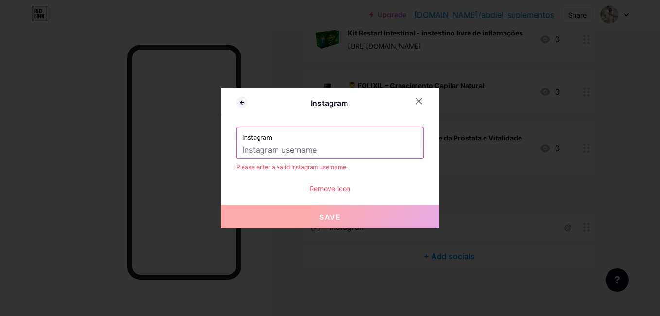
click at [286, 150] on input "text" at bounding box center [330, 150] width 175 height 17
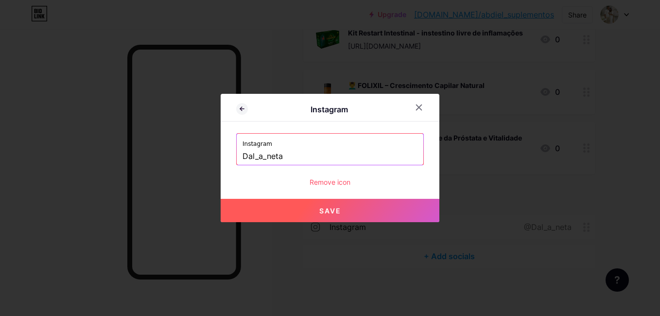
click at [302, 205] on button "Save" at bounding box center [330, 210] width 219 height 23
type input "[URL][DOMAIN_NAME]"
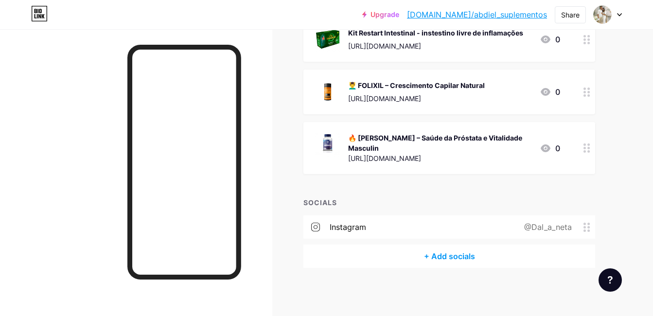
click at [583, 229] on icon at bounding box center [586, 227] width 7 height 9
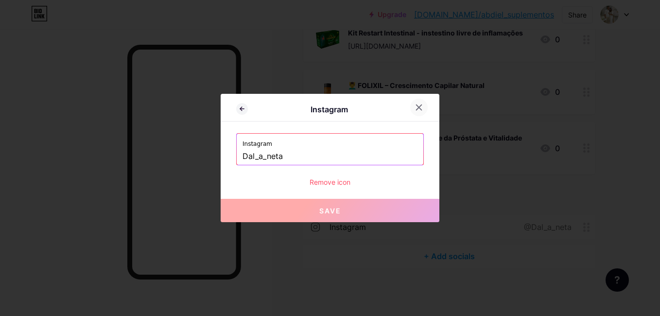
click at [412, 104] on div at bounding box center [418, 107] width 17 height 17
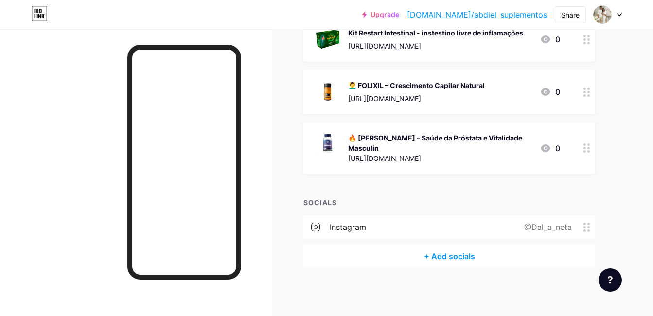
click at [446, 258] on div "+ Add socials" at bounding box center [449, 255] width 292 height 23
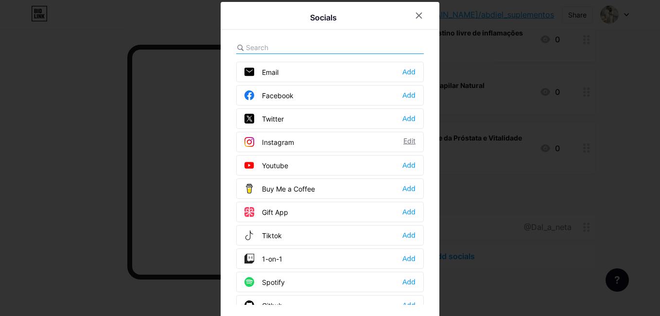
click at [403, 142] on div "Edit" at bounding box center [409, 142] width 12 height 10
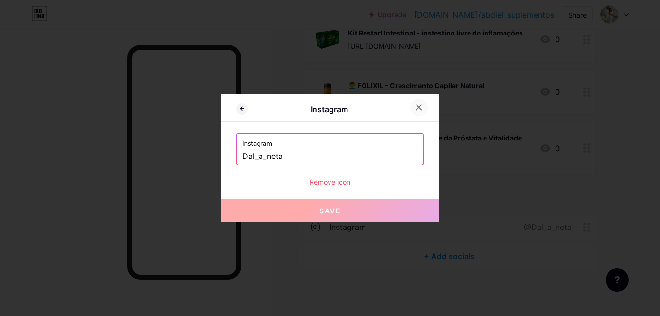
click at [420, 105] on icon at bounding box center [419, 108] width 8 height 8
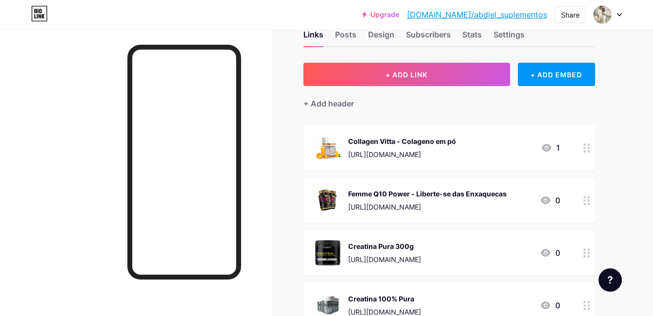
scroll to position [23, 0]
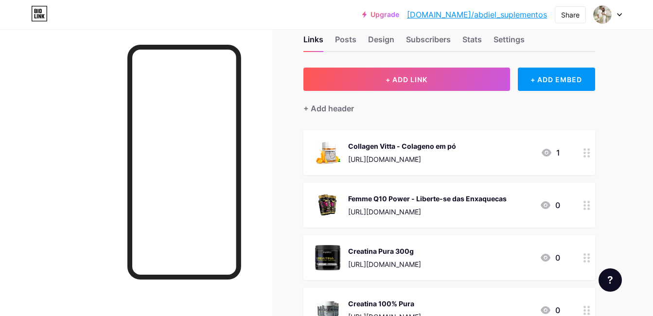
click at [373, 38] on div "Design" at bounding box center [381, 42] width 26 height 17
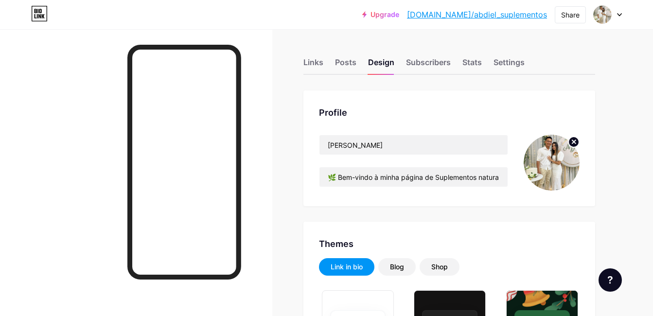
click at [257, 154] on div at bounding box center [136, 187] width 272 height 316
drag, startPoint x: 335, startPoint y: 176, endPoint x: 463, endPoint y: 177, distance: 127.8
click at [487, 174] on input "🌿 Bem-vindo à minha página de Suplementos naturais de alta performance para saú…" at bounding box center [413, 176] width 188 height 19
drag, startPoint x: 350, startPoint y: 187, endPoint x: 327, endPoint y: 190, distance: 23.5
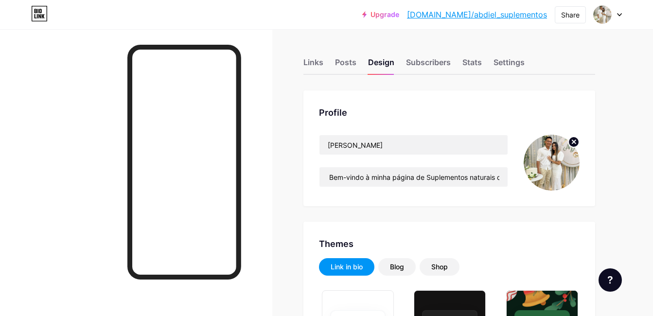
click at [348, 188] on div "[PERSON_NAME] 🌿 Bem-vindo à minha página de Suplementos naturais de alta perfor…" at bounding box center [413, 163] width 189 height 56
drag, startPoint x: 329, startPoint y: 182, endPoint x: 499, endPoint y: 178, distance: 169.7
click at [501, 177] on input "🌿 Bem-vindo à minha página de Suplementos naturais de alta performance para saú…" at bounding box center [413, 176] width 188 height 19
drag, startPoint x: 482, startPoint y: 181, endPoint x: 460, endPoint y: 195, distance: 26.7
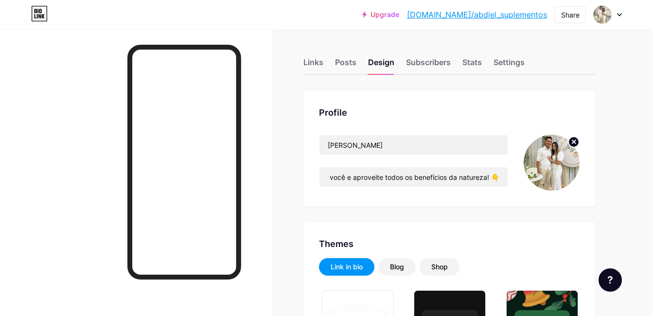
click at [467, 195] on div "Profile [PERSON_NAME] 🌿 Bem-vindo à minha página de Suplementos naturais de alt…" at bounding box center [449, 148] width 292 height 116
drag, startPoint x: 326, startPoint y: 179, endPoint x: 451, endPoint y: 183, distance: 124.5
click at [451, 183] on input "🌿 Bem-vindo à minha página de Suplementos naturais de alta performance para saú…" at bounding box center [413, 176] width 188 height 19
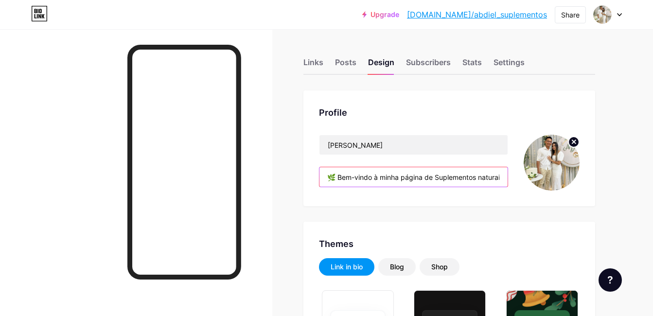
scroll to position [0, 0]
drag, startPoint x: 350, startPoint y: 180, endPoint x: 334, endPoint y: 177, distance: 16.7
drag, startPoint x: 341, startPoint y: 176, endPoint x: 330, endPoint y: 179, distance: 11.4
click at [339, 176] on input "🌿 Bem-vindo à minha página de Suplementos naturais de alta performance para saú…" at bounding box center [413, 176] width 188 height 19
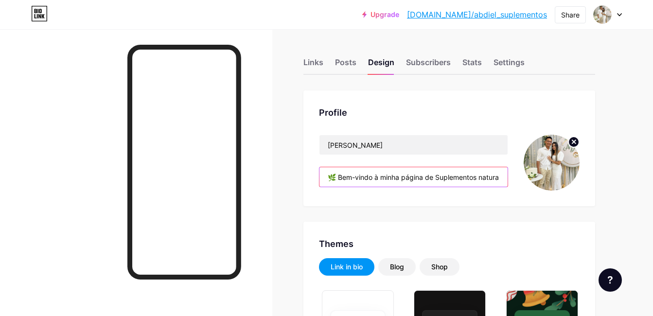
click at [324, 177] on input "🌿 Bem-vindo à minha página de Suplementos naturais de alta performance para saú…" at bounding box center [413, 176] width 188 height 19
click at [322, 197] on div "Profile [PERSON_NAME] 🌿 Bem-vindo à minha página de Suplementos naturais de alt…" at bounding box center [449, 148] width 292 height 116
drag, startPoint x: 325, startPoint y: 180, endPoint x: 481, endPoint y: 175, distance: 155.6
click at [480, 175] on input "🌿 Bem-vindo à minha página de Suplementos naturais de alta performance para saú…" at bounding box center [413, 176] width 188 height 19
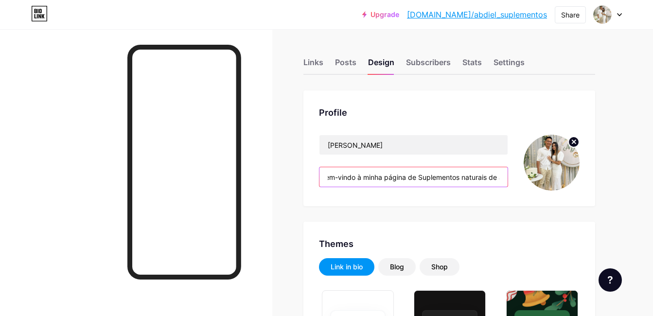
drag, startPoint x: 490, startPoint y: 175, endPoint x: 413, endPoint y: 193, distance: 79.8
click at [459, 185] on input "🌿 Bem-vindo à minha página de Suplementos naturais de alta performance para saú…" at bounding box center [413, 176] width 188 height 19
click at [377, 177] on input "🌿 Bem-vindo à minha página de Suplementos naturais de alta performance para saú…" at bounding box center [413, 176] width 188 height 19
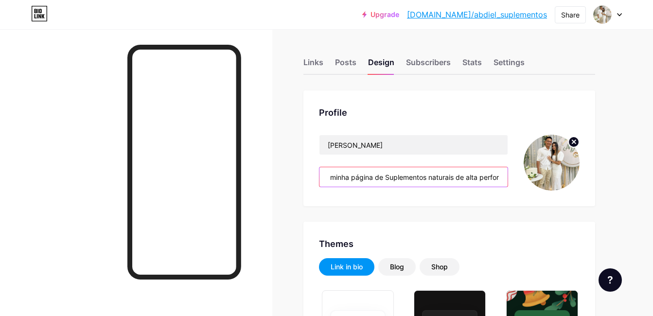
drag, startPoint x: 337, startPoint y: 180, endPoint x: 455, endPoint y: 182, distance: 118.1
click at [455, 182] on input "🌿 Bem-vindo à minha página de Suplementos naturais de alta performance para saú…" at bounding box center [413, 176] width 188 height 19
click at [490, 180] on input "🌿 Bem-vindo à minha página de Suplementos naturais de alta performance para saú…" at bounding box center [413, 176] width 188 height 19
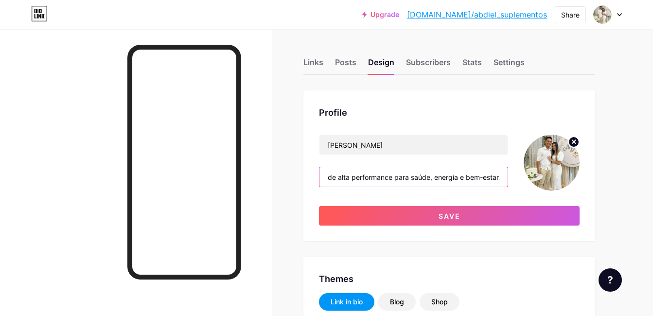
type input "r. Escolha o ideal para você e aproveite todos os benefícios da natureza! 👇"
drag, startPoint x: 327, startPoint y: 179, endPoint x: 538, endPoint y: 201, distance: 212.1
click at [538, 201] on div "[PERSON_NAME] Escolha o ideal para você e aproveite todos os benefícios da natu…" at bounding box center [449, 180] width 260 height 91
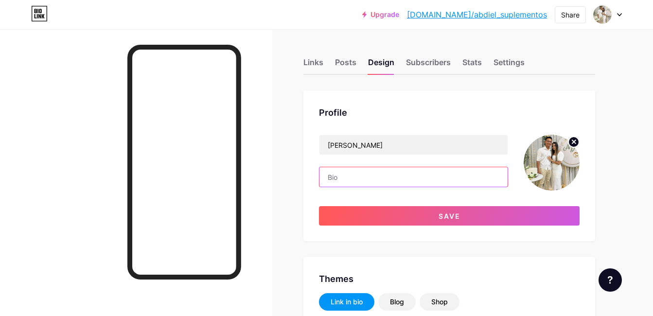
paste input "🌿 Bem-vindo à minha página de Suplementos Naturais! Olá! 😊 [PERSON_NAME] e [PER…"
drag, startPoint x: 448, startPoint y: 177, endPoint x: 443, endPoint y: 177, distance: 4.9
click at [448, 177] on input "🌿 Bem-vindo à minha página de Suplementos Naturais! Olá! 😊 [PERSON_NAME] e [PER…" at bounding box center [413, 176] width 188 height 19
click at [342, 173] on input "🌿 Bem-vindo à minha página de Suplementos Naturais! Olá! 😊 [PERSON_NAME] e [PER…" at bounding box center [413, 176] width 188 height 19
click at [422, 179] on input "🌿 Bem-vindo à minha página de Suplementos Naturais! Olá! 😊 [PERSON_NAME] e [PER…" at bounding box center [413, 176] width 188 height 19
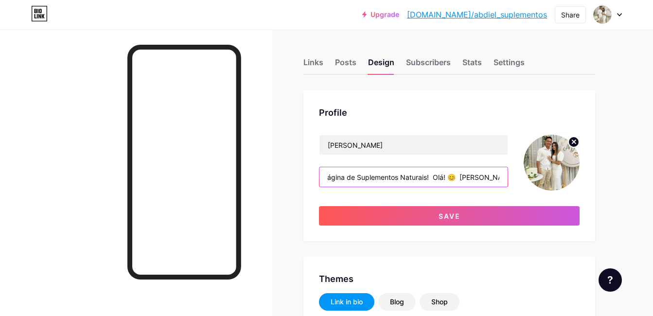
scroll to position [0, 87]
drag, startPoint x: 416, startPoint y: 179, endPoint x: 467, endPoint y: 171, distance: 52.2
click at [467, 171] on input "🌿 Bem-vindo à minha página de Suplementos Naturais! Olá! 😊 [PERSON_NAME] e [PER…" at bounding box center [413, 176] width 188 height 19
click at [425, 177] on input "🌿 Bem-vindo à minha página de Suplementos Naturais! Olá! 😊 [PERSON_NAME] e [PER…" at bounding box center [413, 176] width 188 height 19
drag, startPoint x: 445, startPoint y: 177, endPoint x: 450, endPoint y: 179, distance: 5.4
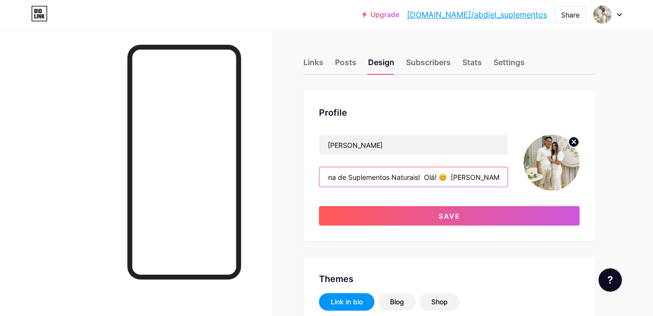
click at [444, 177] on input "🌿 Bem-vindo à minha página de Suplementos Naturais! Olá! 😊 [PERSON_NAME] e [PER…" at bounding box center [413, 176] width 188 height 19
click at [486, 177] on input "🌿 Bem-vindo à minha página de Suplementos Naturais! Me chamo Somos [PERSON_NAME…" at bounding box center [413, 176] width 188 height 19
click at [485, 180] on input "🌿 Bem-vindo à minha página de Suplementos Naturais! Me chamo [PERSON_NAME] e [P…" at bounding box center [413, 176] width 188 height 19
drag, startPoint x: 485, startPoint y: 180, endPoint x: 471, endPoint y: 177, distance: 13.9
click at [497, 182] on input "🌿 Bem-vindo à minha página de Suplementos Naturais! Me chamo [PERSON_NAME] e [P…" at bounding box center [413, 176] width 188 height 19
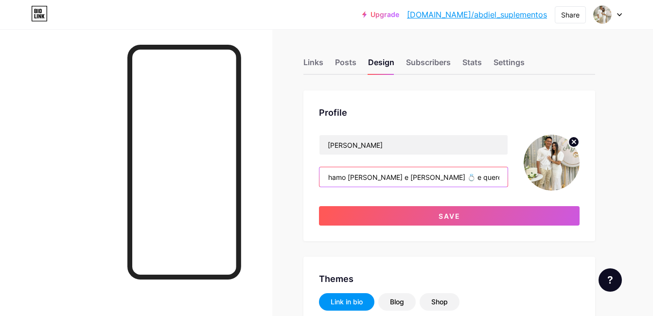
scroll to position [0, 218]
click at [365, 176] on input "🌿 Bem-vindo à minha página de Suplementos Naturais! Me chamo [PERSON_NAME] e [P…" at bounding box center [413, 176] width 188 height 19
click at [354, 176] on input "🌿 Bem-vindo à minha página de Suplementos Naturais! Me chamo [PERSON_NAME] e [P…" at bounding box center [413, 176] width 188 height 19
click at [348, 177] on input "🌿 Bem-vindo à minha página de Suplementos Naturais! Me chamo [PERSON_NAME] e [P…" at bounding box center [413, 176] width 188 height 19
click at [353, 179] on input "🌿 Bem-vindo à minha página de Suplementos Naturais! Me chamo [PERSON_NAME] e [P…" at bounding box center [413, 176] width 188 height 19
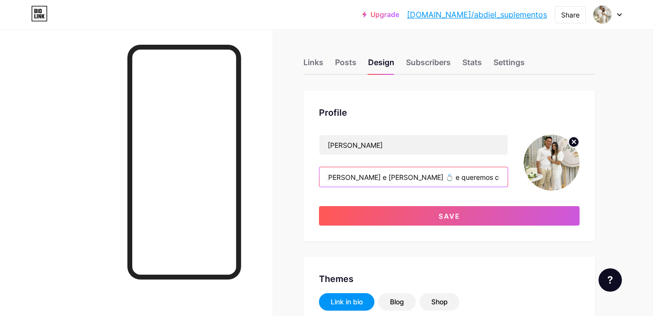
click at [384, 179] on input "🌿 Bem-vindo à minha página de Suplementos Naturais! Me chamo [PERSON_NAME] e [P…" at bounding box center [413, 176] width 188 height 19
click at [354, 176] on input "🌿 Bem-vindo à minha página de Suplementos Naturais! Me chamo [PERSON_NAME] e [P…" at bounding box center [413, 176] width 188 height 19
click at [459, 178] on input "🌿 Bem-vindo à minha página de Suplementos Naturais! Me chamo [PERSON_NAME] e mi…" at bounding box center [413, 176] width 188 height 19
click at [376, 177] on input "🌿 Bem-vindo à minha página de Suplementos Naturais! Me chamo [PERSON_NAME] e mi…" at bounding box center [413, 176] width 188 height 19
click at [468, 182] on input "🌿 Bem-vindo à minha página de Suplementos Naturais! Me chamo [PERSON_NAME] e mi…" at bounding box center [413, 176] width 188 height 19
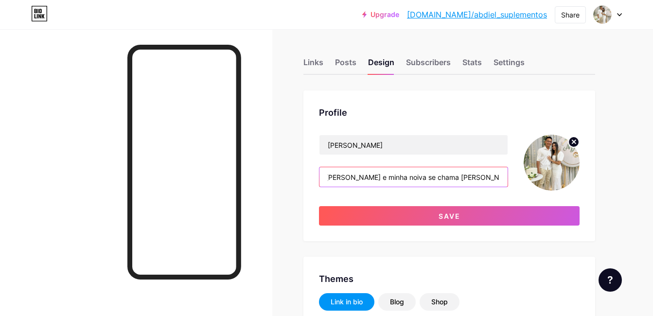
click at [461, 176] on input "🌿 Bem-vindo à minha página de Suplementos Naturais! Me chamo [PERSON_NAME] e mi…" at bounding box center [413, 176] width 188 height 19
drag, startPoint x: 462, startPoint y: 177, endPoint x: 475, endPoint y: 174, distance: 13.4
click at [475, 174] on input "🌿 Bem-vindo à minha página de Suplementos Naturais! Me chamo [PERSON_NAME] e mi…" at bounding box center [413, 176] width 188 height 19
click at [433, 177] on input "🌿 Bem-vindo à minha página de Suplementos Naturais! Me chamo [PERSON_NAME] e mi…" at bounding box center [413, 176] width 188 height 19
drag, startPoint x: 404, startPoint y: 176, endPoint x: 471, endPoint y: 180, distance: 67.2
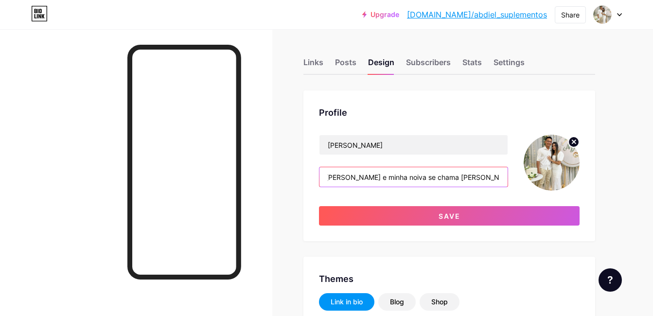
click at [471, 180] on input "🌿 Bem-vindo à minha página de Suplementos Naturais! Me chamo [PERSON_NAME] e mi…" at bounding box center [413, 176] width 188 height 19
click at [407, 179] on input "🌿 Bem-vindo à minha página de Suplementos Naturais! Me [PERSON_NAME] e minha no…" at bounding box center [413, 176] width 188 height 19
click at [424, 176] on input "🌿 Bem-vindo à minha página de Suplementos Naturais! Me [PERSON_NAME] e minha no…" at bounding box center [413, 176] width 188 height 19
click at [460, 180] on input "🌿 Bem-vindo à minha página de Suplementos Naturais! Me chamo [PERSON_NAME] e mi…" at bounding box center [413, 176] width 188 height 19
click at [458, 178] on input "🌿 Bem-vindo à minha página de Suplementos Naturais! Me chamo [PERSON_NAME] e mi…" at bounding box center [413, 176] width 188 height 19
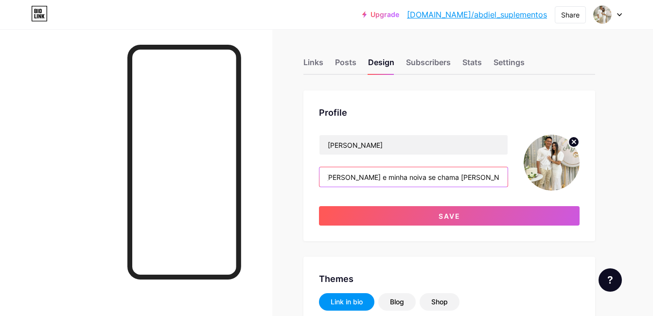
click at [480, 176] on input "🌿 Bem-vindo à minha página de Suplementos Naturais! Me chamo [PERSON_NAME] e mi…" at bounding box center [413, 176] width 188 height 19
click at [492, 177] on input "🌿 Bem-vindo à minha página de Suplementos Naturais! Me chamo [PERSON_NAME] e mi…" at bounding box center [413, 176] width 188 height 19
drag, startPoint x: 484, startPoint y: 179, endPoint x: 474, endPoint y: 170, distance: 13.1
click at [489, 175] on input "🌿 Bem-vindo à minha página de Suplementos Naturais! Me chamo [PERSON_NAME] e mi…" at bounding box center [413, 176] width 188 height 19
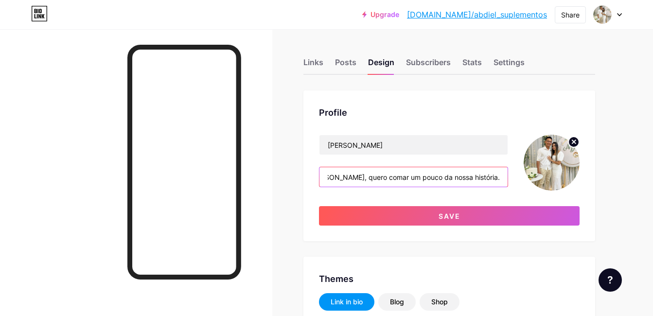
click at [346, 174] on input "🌿 Bem-vindo à minha página de Suplementos Naturais! Me chamo [PERSON_NAME] e mi…" at bounding box center [413, 176] width 188 height 19
click at [345, 177] on input "🌿 Bem-vindo à minha página de Suplementos Naturais! Me chamo [PERSON_NAME] e mi…" at bounding box center [413, 176] width 188 height 19
drag, startPoint x: 502, startPoint y: 179, endPoint x: 99, endPoint y: 177, distance: 402.9
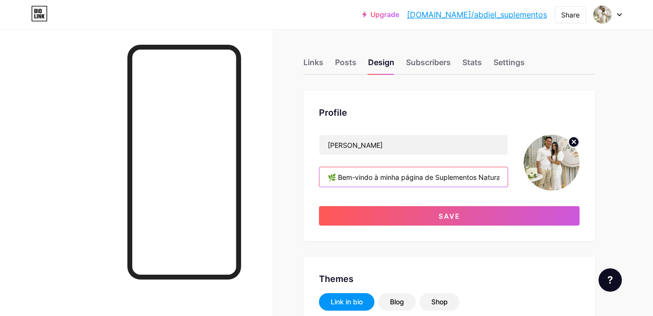
type input "arando para nosso casamento e, para realizar esse sonho, escolhemos trabalhar c…"
drag, startPoint x: 325, startPoint y: 175, endPoint x: 591, endPoint y: 189, distance: 266.7
click at [591, 189] on div "Profile [PERSON_NAME] para nosso casamento e, para realizar esse sonho, escolhe…" at bounding box center [449, 165] width 292 height 151
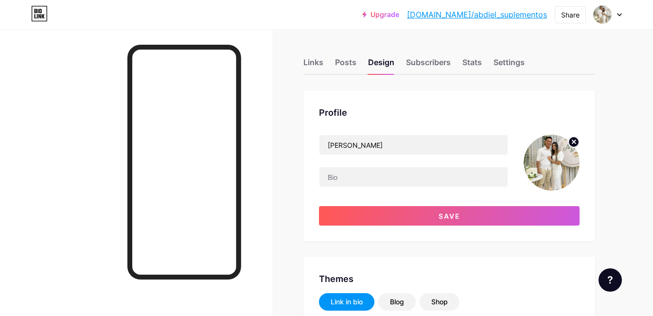
click at [244, 149] on div at bounding box center [136, 187] width 272 height 316
click at [256, 179] on div at bounding box center [136, 187] width 272 height 316
paste input "Bem-vindo à minha página de Suplementos Naturais! Me chamo [PERSON_NAME] e, min…"
drag, startPoint x: 483, startPoint y: 182, endPoint x: 512, endPoint y: 187, distance: 29.6
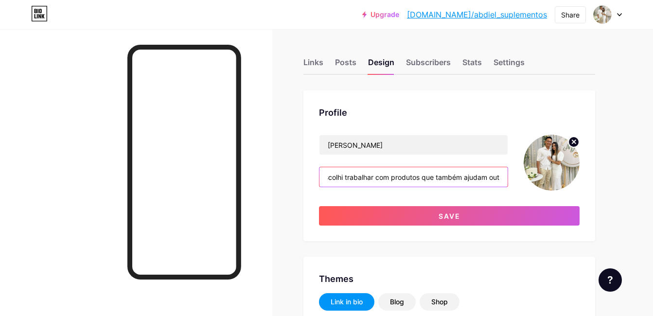
click at [512, 187] on div "[PERSON_NAME]-vindo à minha página de Suplementos Naturais! Me chamo [PERSON_NA…" at bounding box center [449, 163] width 260 height 56
click at [503, 179] on input "Bem-vindo à minha página de Suplementos Naturais! Me chamo [PERSON_NAME] e, min…" at bounding box center [413, 176] width 188 height 19
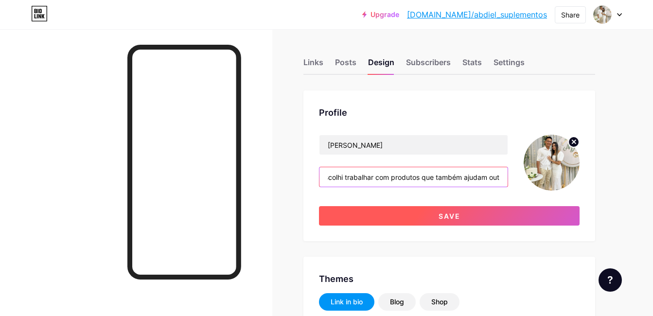
type input "Bem-vindo à minha página de Suplementos Naturais! Me chamo [PERSON_NAME] e, min…"
click at [468, 219] on button "Save" at bounding box center [449, 215] width 260 height 19
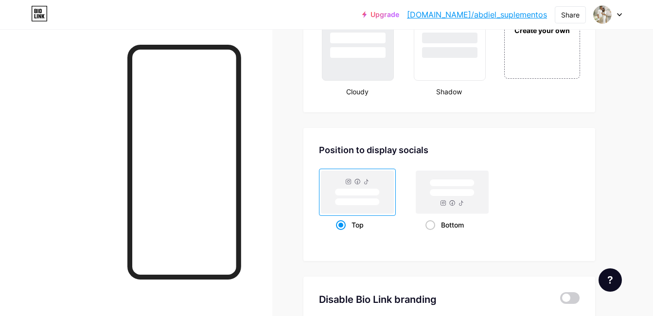
scroll to position [1053, 0]
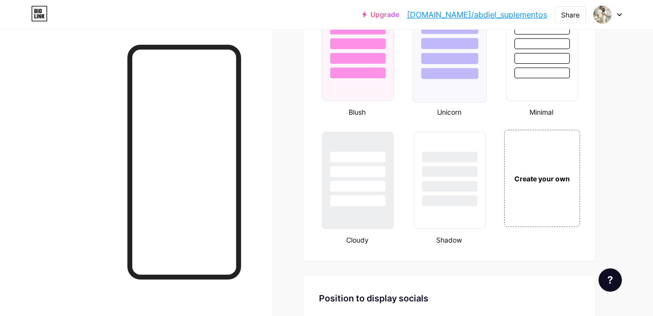
click at [456, 49] on div at bounding box center [449, 43] width 57 height 11
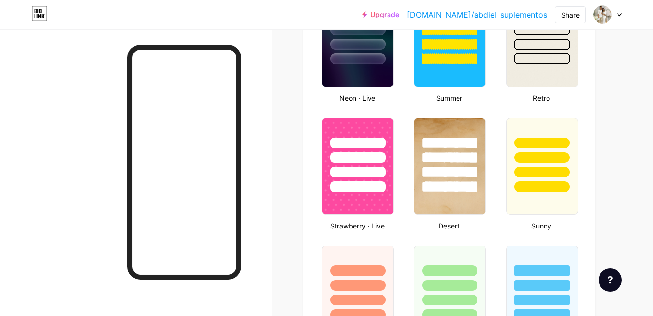
scroll to position [520, 0]
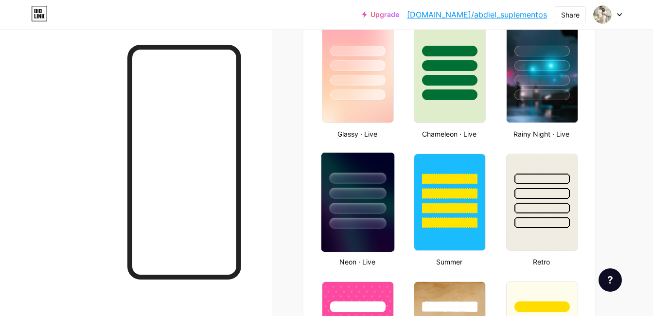
click at [390, 199] on div at bounding box center [357, 191] width 73 height 76
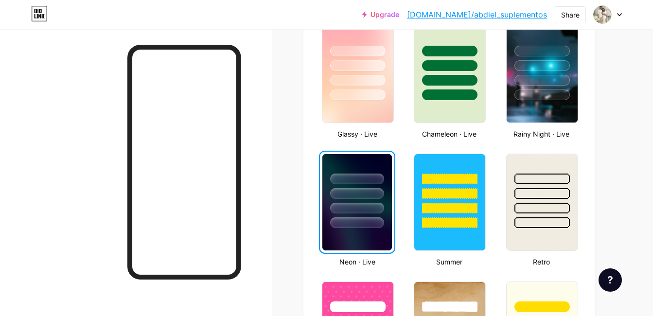
click at [371, 196] on div at bounding box center [357, 193] width 54 height 11
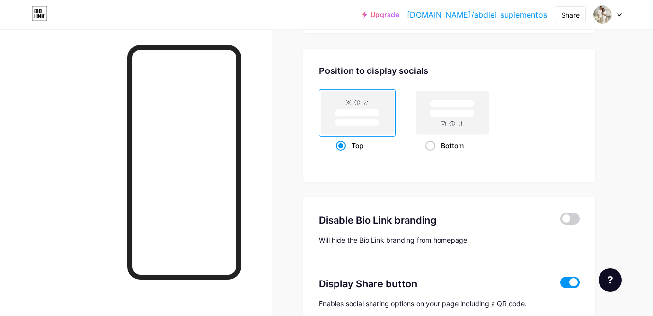
scroll to position [1321, 0]
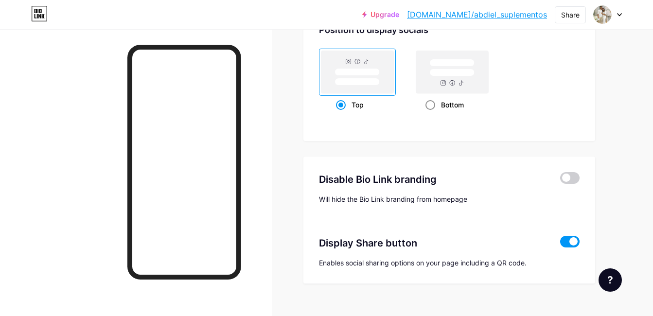
click at [454, 62] on rect at bounding box center [452, 62] width 45 height 7
click at [432, 114] on input "Bottom" at bounding box center [428, 117] width 6 height 6
radio input "true"
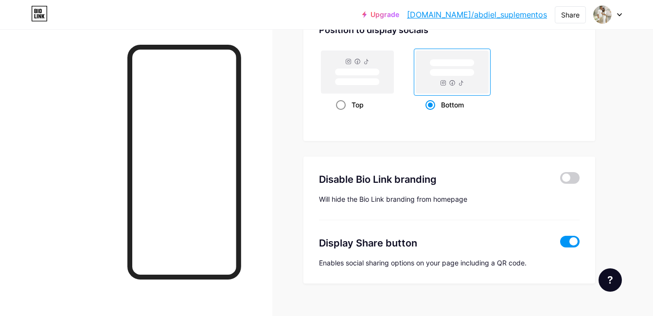
click at [346, 69] on rect at bounding box center [357, 72] width 45 height 7
click at [342, 114] on input "Top" at bounding box center [339, 117] width 6 height 6
radio input "true"
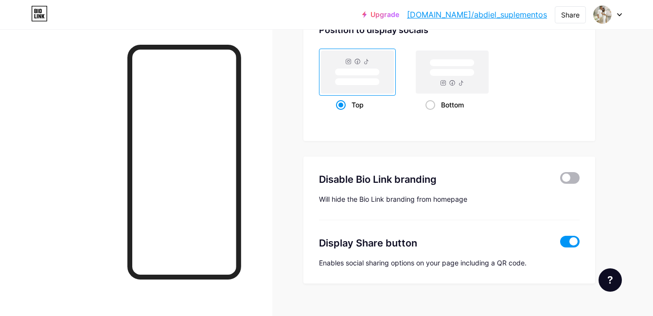
click at [574, 176] on span at bounding box center [569, 178] width 19 height 12
click at [560, 180] on input "checkbox" at bounding box center [560, 180] width 0 height 0
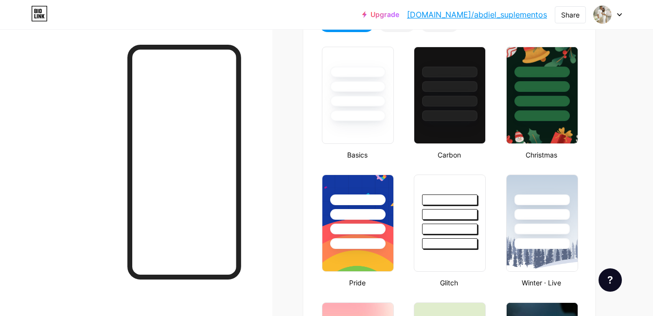
scroll to position [99, 0]
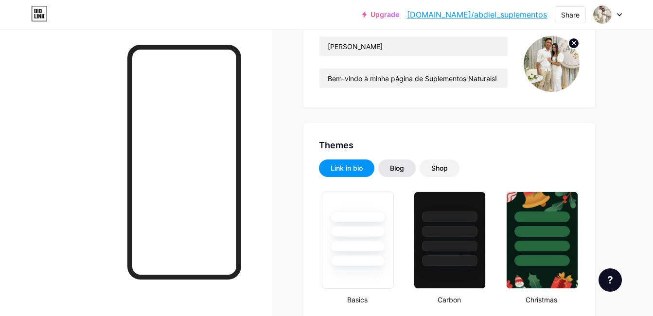
click at [403, 163] on div "Blog" at bounding box center [396, 167] width 37 height 17
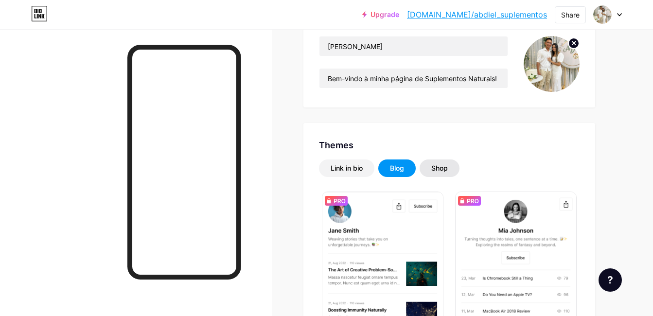
click at [452, 165] on div "Shop" at bounding box center [439, 167] width 40 height 17
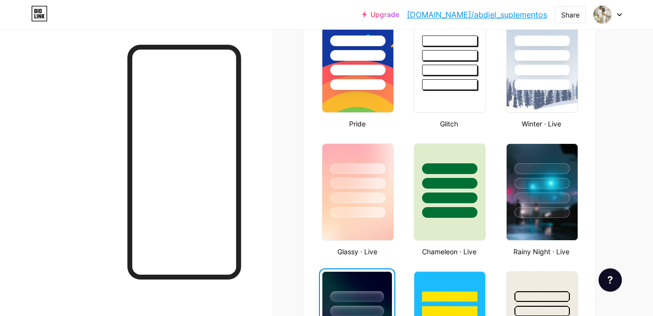
scroll to position [468, 0]
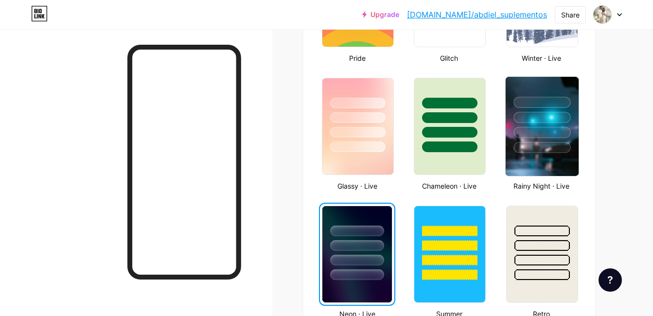
click at [554, 133] on div at bounding box center [541, 132] width 57 height 11
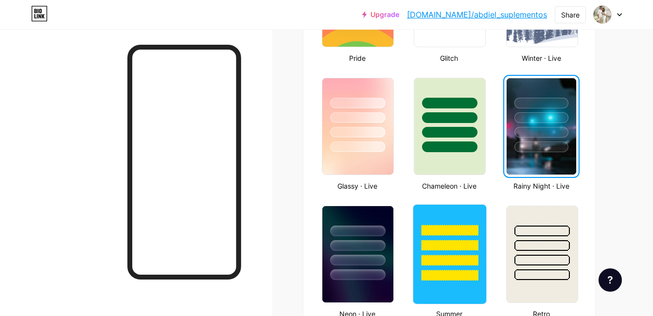
click at [458, 247] on div at bounding box center [449, 245] width 57 height 11
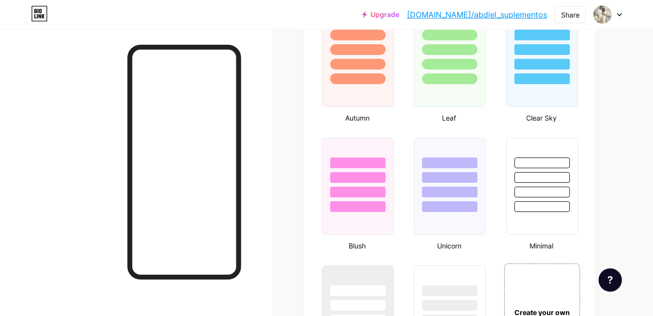
scroll to position [911, 0]
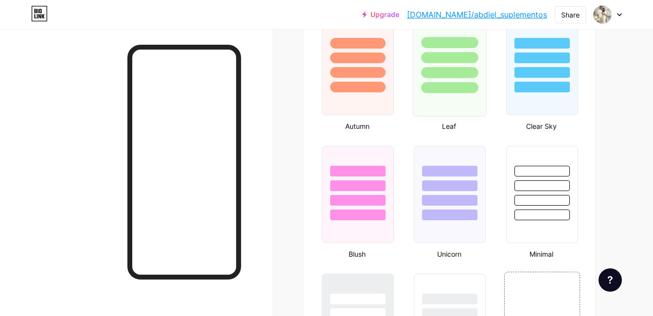
click at [471, 84] on div at bounding box center [449, 87] width 57 height 11
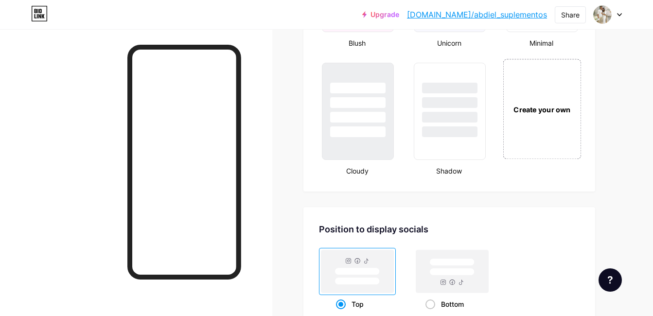
scroll to position [1133, 0]
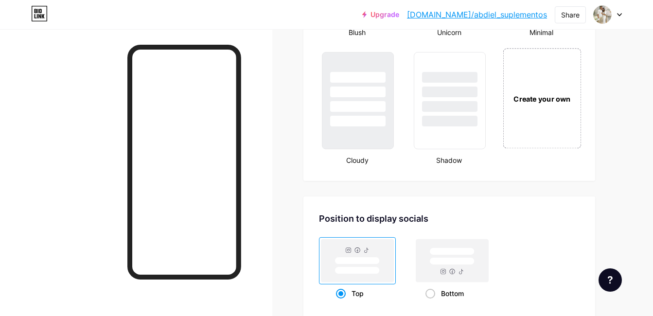
click at [546, 87] on div "Create your own" at bounding box center [542, 98] width 78 height 100
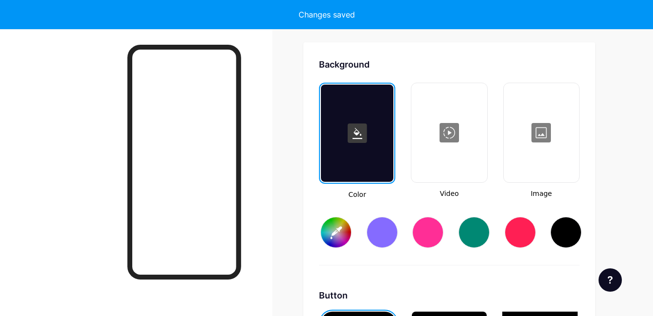
type input "#ffffff"
type input "#000000"
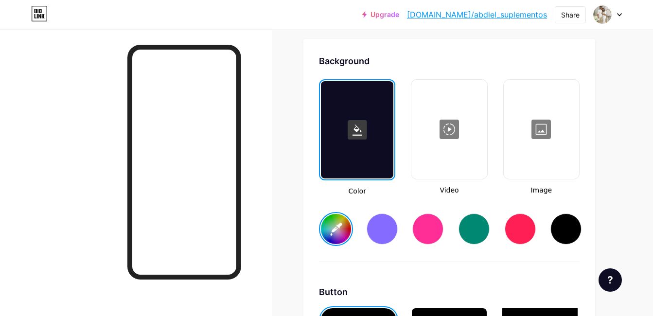
click at [378, 227] on div at bounding box center [381, 228] width 31 height 31
click at [482, 234] on div at bounding box center [473, 228] width 31 height 31
type input "#008873"
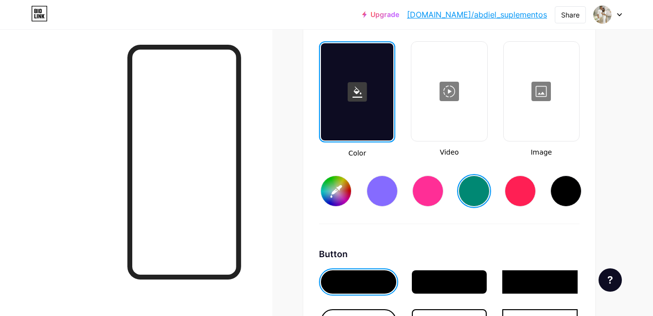
scroll to position [1351, 0]
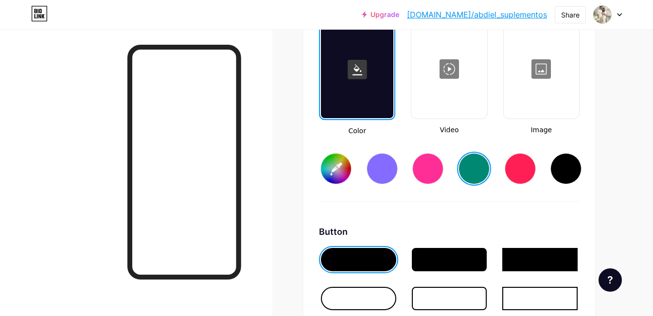
click at [387, 298] on div at bounding box center [358, 298] width 75 height 23
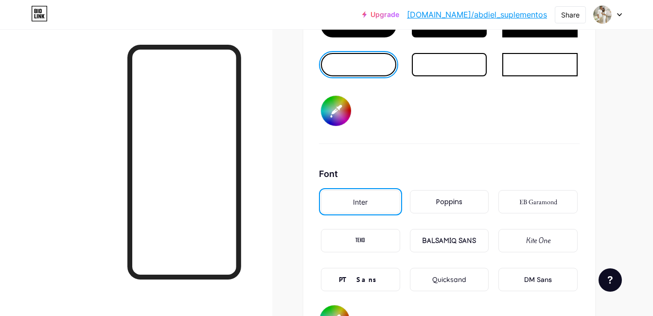
scroll to position [1596, 0]
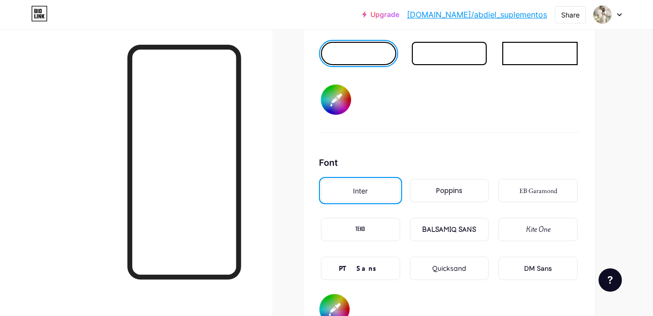
click at [444, 225] on div "BALSAMIQ SANS" at bounding box center [449, 230] width 54 height 10
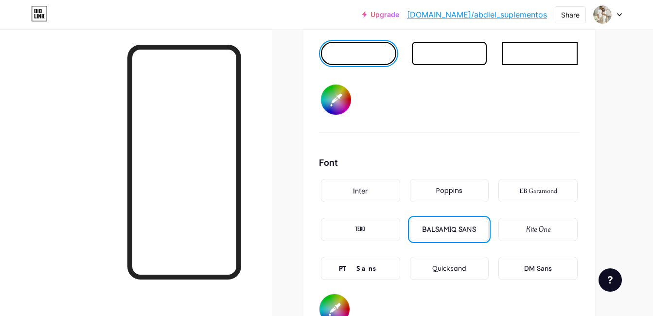
click at [237, 156] on div at bounding box center [184, 162] width 114 height 235
click at [537, 261] on div "DM Sans" at bounding box center [537, 268] width 79 height 23
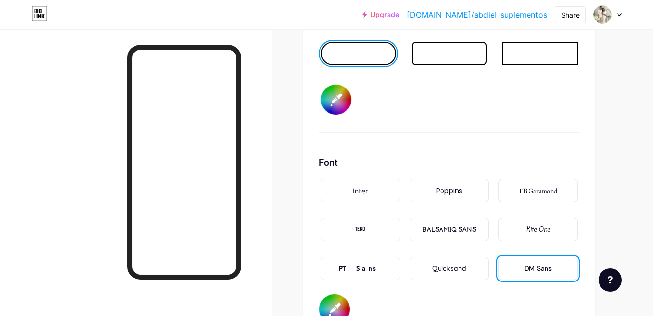
click at [354, 268] on div "PT Sans" at bounding box center [360, 268] width 43 height 10
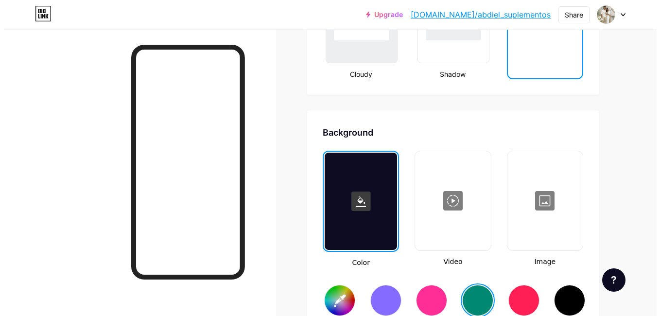
scroll to position [1252, 0]
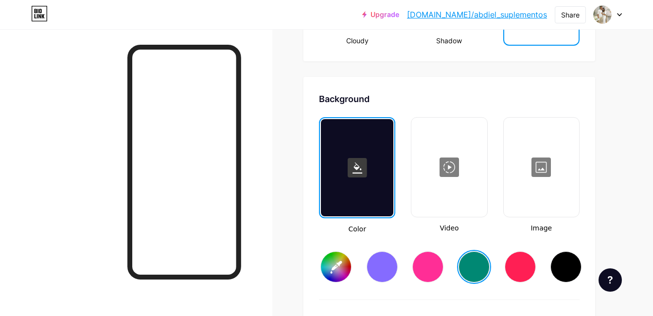
click at [448, 166] on div at bounding box center [448, 167] width 73 height 97
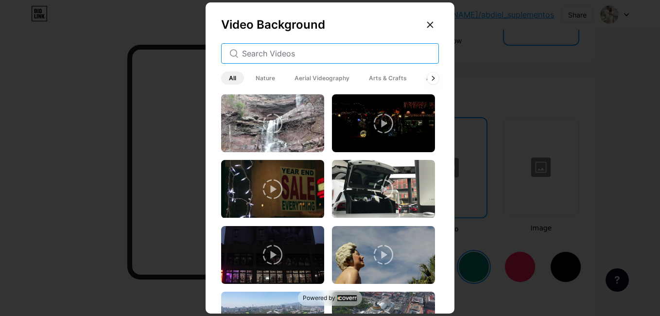
paste input "engaged""
type input "engaged""
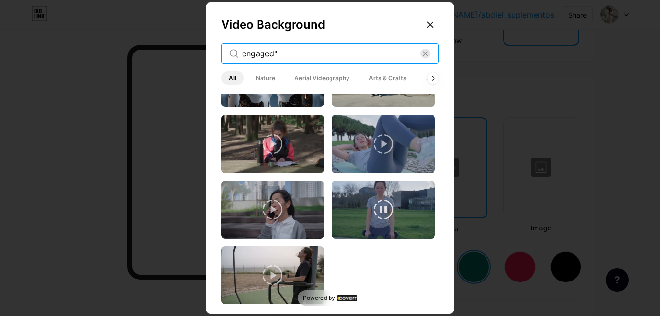
scroll to position [241, 0]
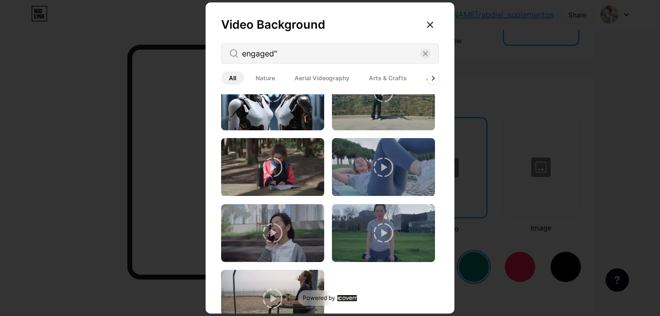
click at [380, 77] on span "Arts & Crafts" at bounding box center [387, 77] width 53 height 13
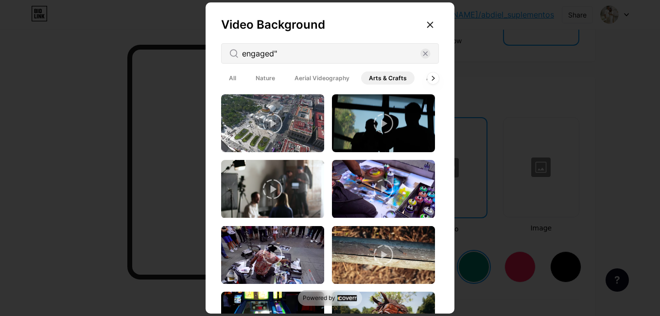
drag, startPoint x: 439, startPoint y: 126, endPoint x: 437, endPoint y: 99, distance: 27.3
click at [436, 125] on div "Video Background engaged" All Nature Aerial Videography Arts & Crafts Architect…" at bounding box center [330, 159] width 249 height 315
click at [433, 73] on div at bounding box center [433, 77] width 13 height 13
drag, startPoint x: 434, startPoint y: 111, endPoint x: 430, endPoint y: 78, distance: 33.3
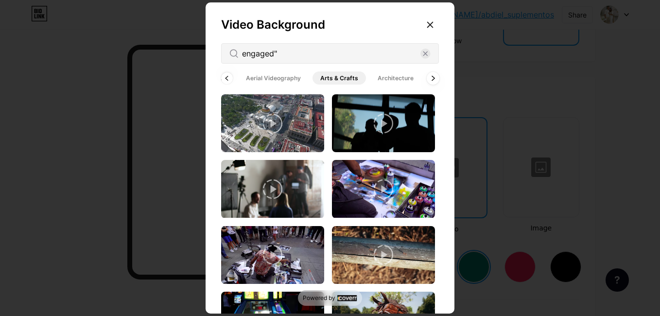
click at [434, 140] on div at bounding box center [330, 206] width 218 height 224
click at [400, 76] on span "Architecture" at bounding box center [396, 77] width 52 height 13
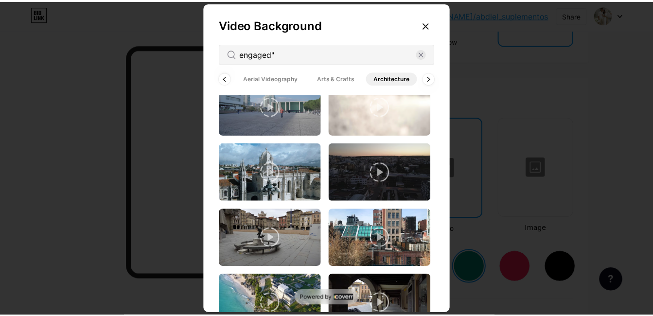
scroll to position [547, 0]
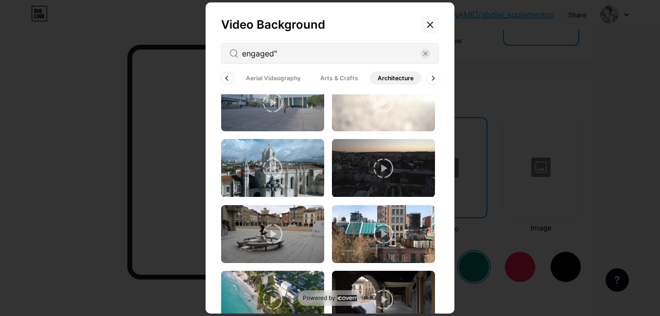
click at [431, 25] on icon at bounding box center [430, 24] width 5 height 5
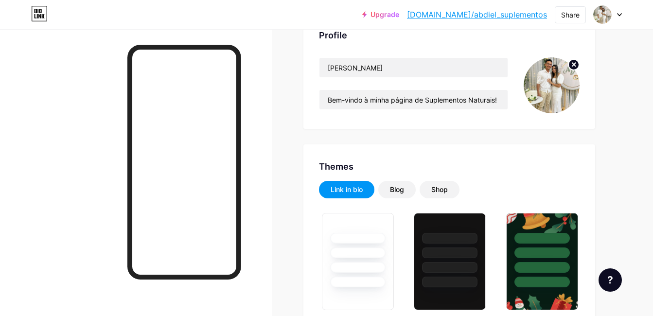
scroll to position [0, 0]
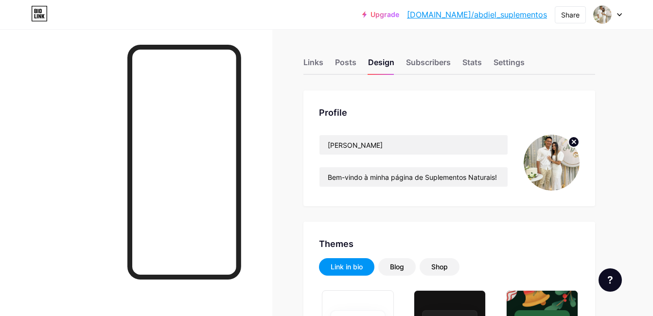
click at [59, 98] on div at bounding box center [136, 187] width 272 height 316
